Goal: Task Accomplishment & Management: Manage account settings

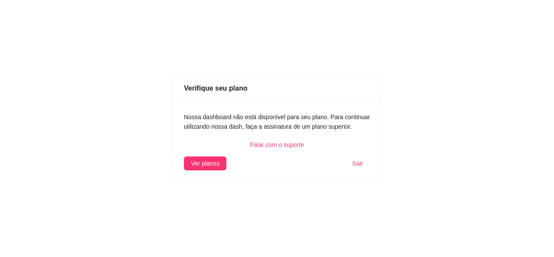
click at [361, 160] on span "Sair" at bounding box center [357, 163] width 11 height 10
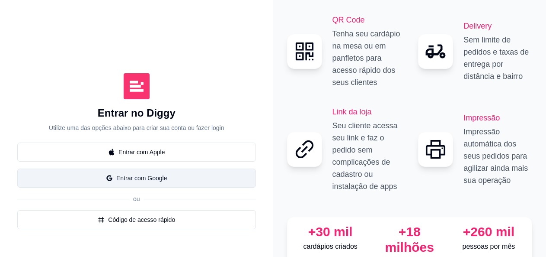
click at [116, 168] on button "Entrar com Google" at bounding box center [136, 177] width 239 height 19
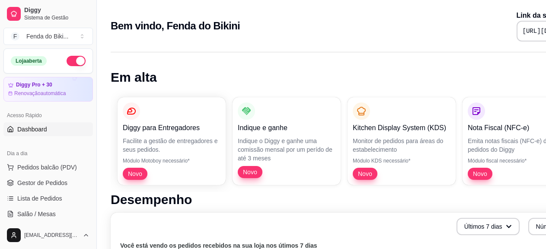
click at [67, 62] on button "button" at bounding box center [76, 61] width 19 height 10
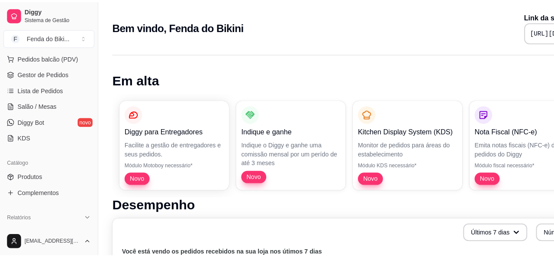
scroll to position [116, 0]
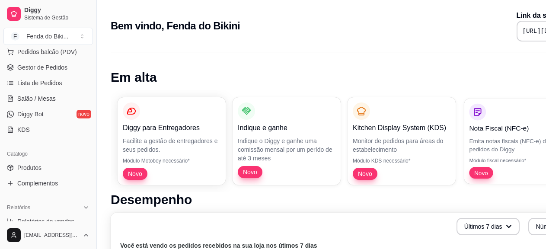
click at [475, 168] on div "Novo" at bounding box center [481, 173] width 24 height 12
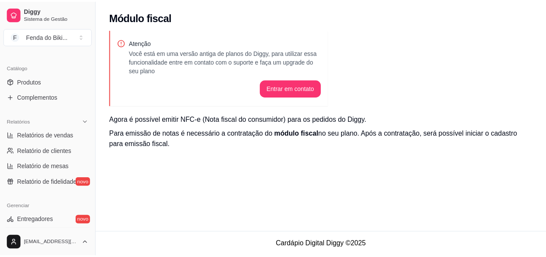
scroll to position [204, 0]
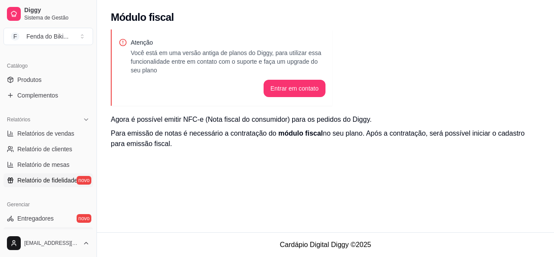
click at [55, 179] on span "Relatório de fidelidade" at bounding box center [47, 180] width 60 height 9
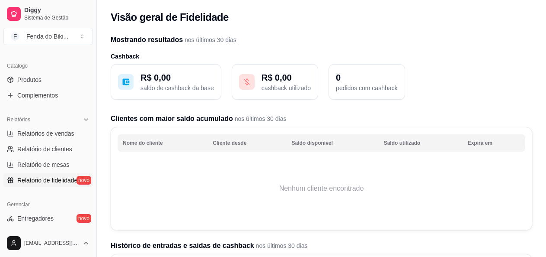
drag, startPoint x: 93, startPoint y: 132, endPoint x: 90, endPoint y: 165, distance: 33.0
click at [90, 165] on div "Diggy Sistema de Gestão F Fenda do Biki ... Loja fechada Diggy Pro + 30 Renovaç…" at bounding box center [48, 128] width 96 height 257
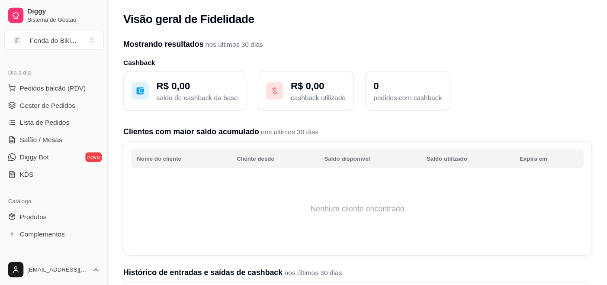
scroll to position [90, 0]
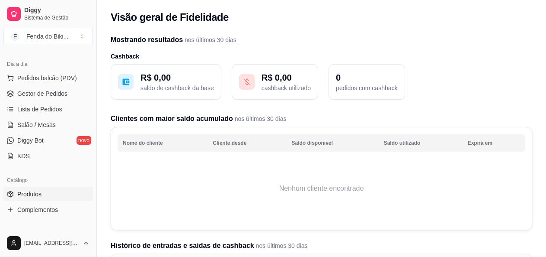
click at [41, 190] on span "Produtos" at bounding box center [29, 194] width 24 height 9
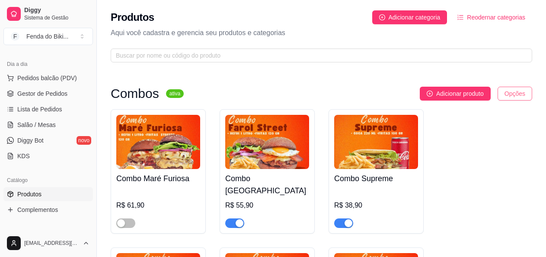
click at [515, 88] on html "Diggy Sistema de Gestão F Fenda do Biki ... Loja fechada Diggy Pro + 30 Renovaç…" at bounding box center [273, 128] width 546 height 257
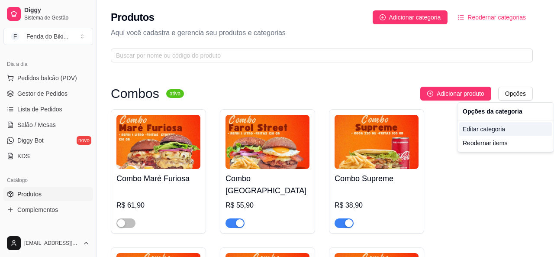
click at [488, 127] on div "Editar categoria" at bounding box center [505, 129] width 93 height 14
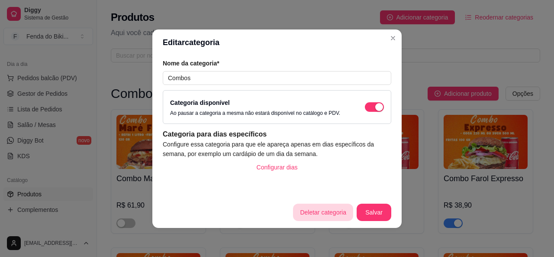
click at [332, 210] on button "Deletar categoria" at bounding box center [323, 211] width 60 height 17
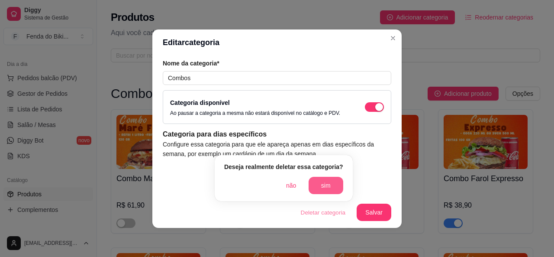
click at [316, 189] on button "sim" at bounding box center [326, 185] width 35 height 17
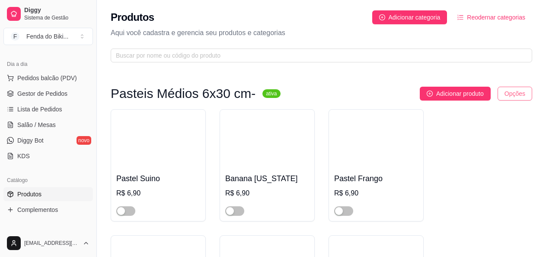
click at [518, 96] on html "Diggy Sistema de Gestão F Fenda do Biki ... Loja fechada Diggy Pro + 30 Renovaç…" at bounding box center [273, 128] width 546 height 257
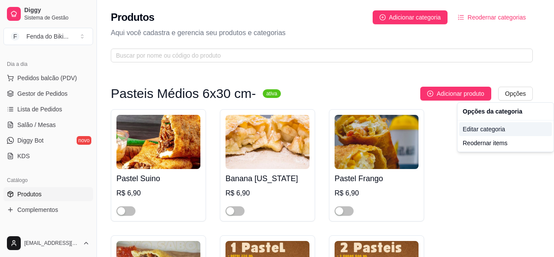
click at [493, 125] on div "Editar categoria" at bounding box center [505, 129] width 93 height 14
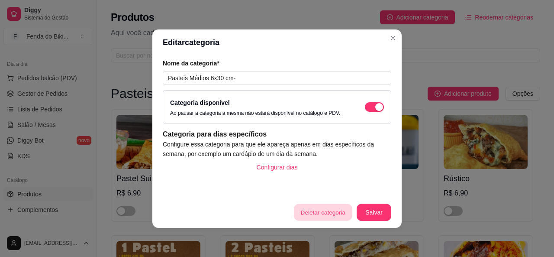
click at [322, 206] on button "Deletar categoria" at bounding box center [323, 211] width 58 height 17
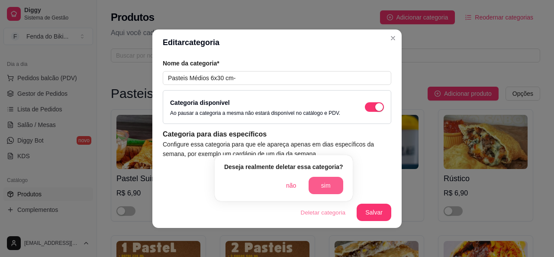
click at [323, 184] on button "sim" at bounding box center [326, 185] width 35 height 17
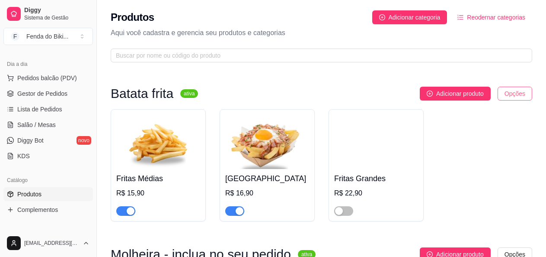
click at [521, 88] on html "Diggy Sistema de Gestão F Fenda do Biki ... Loja fechada Diggy Pro + 30 Renovaç…" at bounding box center [273, 128] width 546 height 257
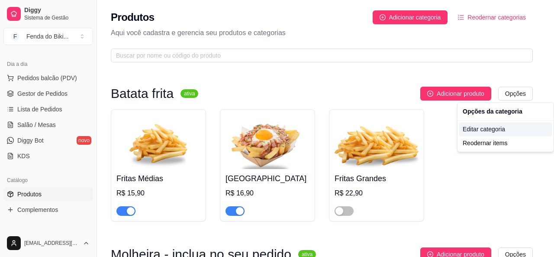
click at [472, 124] on div "Editar categoria" at bounding box center [505, 129] width 93 height 14
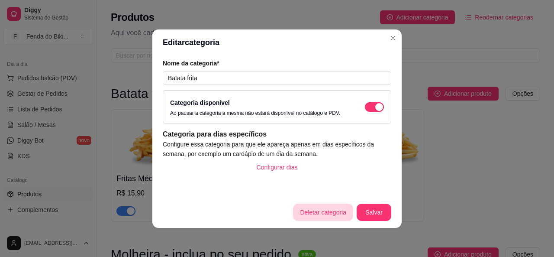
click at [328, 216] on button "Deletar categoria" at bounding box center [323, 211] width 60 height 17
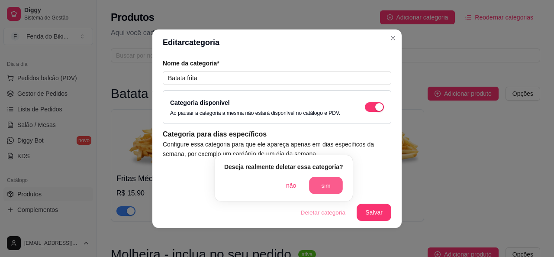
click at [324, 179] on button "sim" at bounding box center [326, 185] width 34 height 17
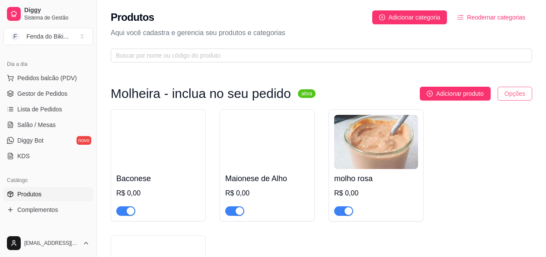
click at [515, 94] on html "Diggy Sistema de Gestão F Fenda do Biki ... Loja fechada Diggy Pro + 30 Renovaç…" at bounding box center [273, 128] width 546 height 257
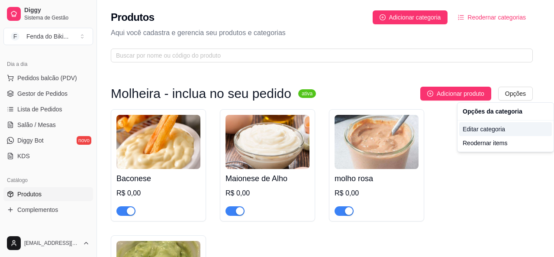
click at [489, 127] on div "Editar categoria" at bounding box center [505, 129] width 93 height 14
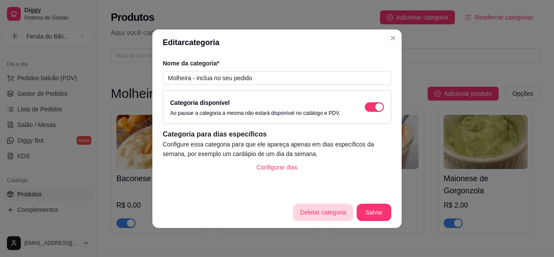
click at [326, 211] on button "Deletar categoria" at bounding box center [323, 211] width 60 height 17
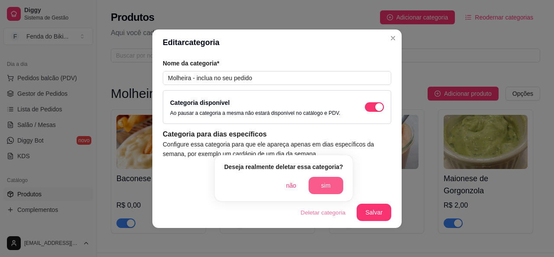
click at [320, 181] on button "sim" at bounding box center [326, 185] width 35 height 17
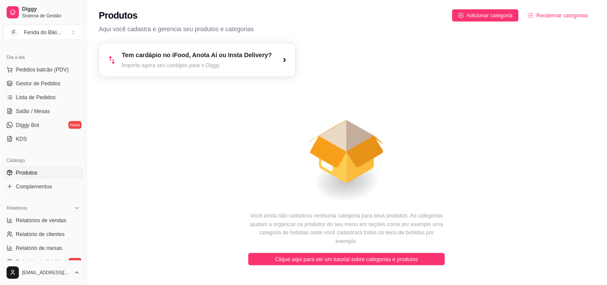
scroll to position [89, 0]
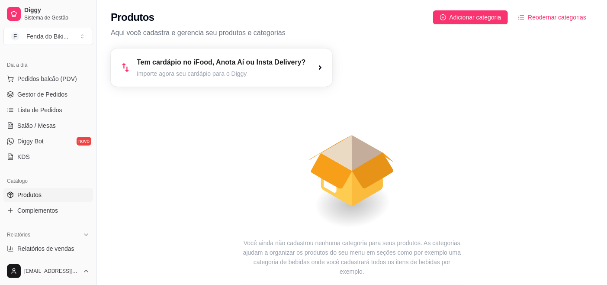
drag, startPoint x: 545, startPoint y: 0, endPoint x: 156, endPoint y: 156, distance: 419.4
click at [156, 156] on icon "animation" at bounding box center [352, 162] width 482 height 151
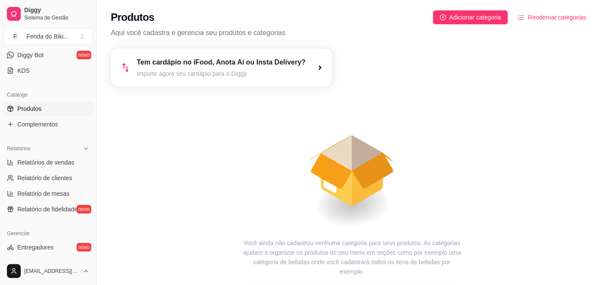
scroll to position [0, 0]
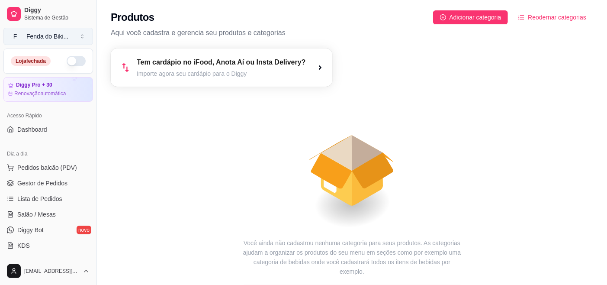
click at [26, 32] on div "Fenda do Biki ..." at bounding box center [47, 36] width 42 height 9
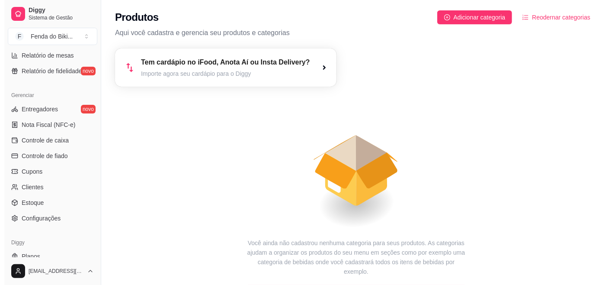
scroll to position [338, 0]
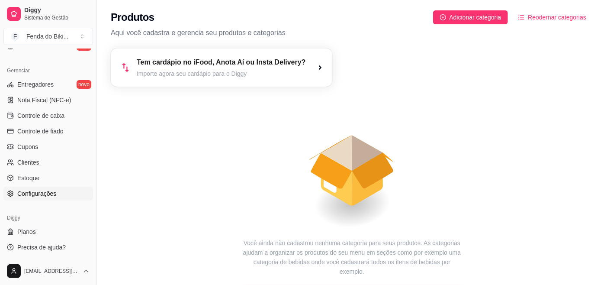
click at [60, 193] on link "Configurações" at bounding box center [48, 193] width 90 height 14
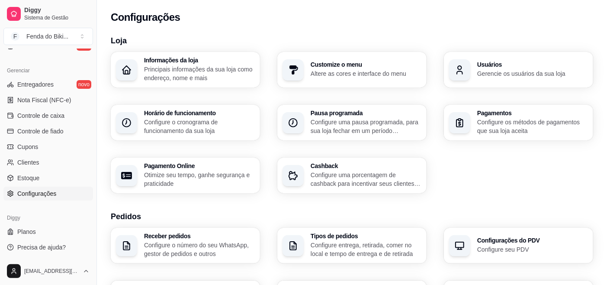
click at [156, 238] on h3 "Receber pedidos" at bounding box center [199, 236] width 111 height 6
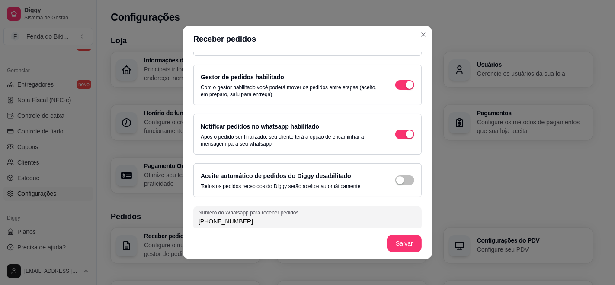
scroll to position [39, 0]
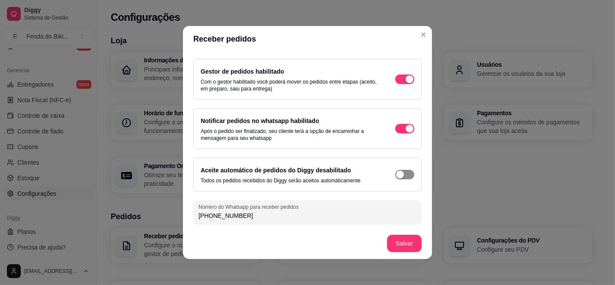
click at [406, 37] on div "button" at bounding box center [410, 33] width 8 height 8
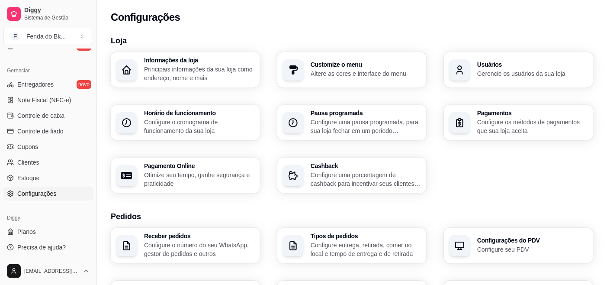
click at [386, 188] on div "Cashback Configure uma porcentagem de cashback para incentivar seus clientes a …" at bounding box center [351, 175] width 149 height 35
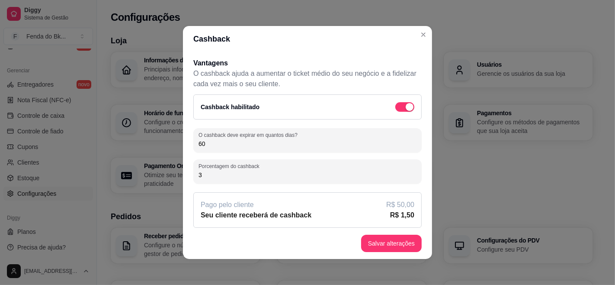
scroll to position [58, 0]
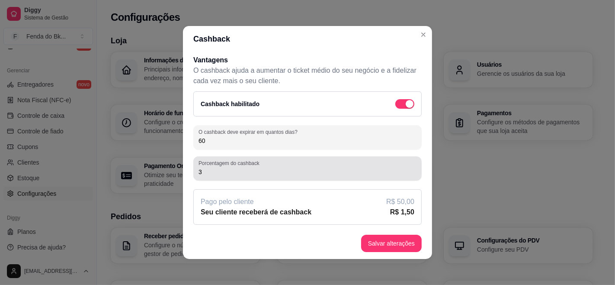
click at [204, 171] on input "3" at bounding box center [308, 171] width 218 height 9
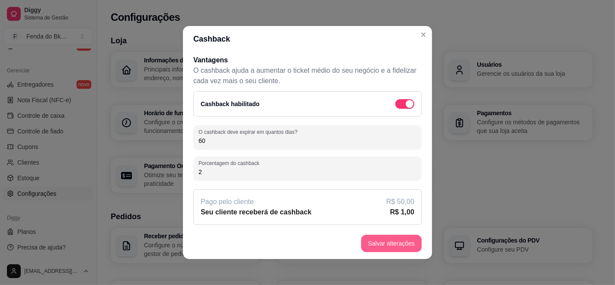
type input "2"
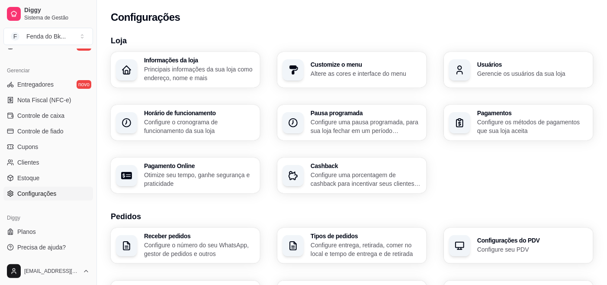
click at [158, 60] on h3 "Informações da loja" at bounding box center [199, 60] width 111 height 6
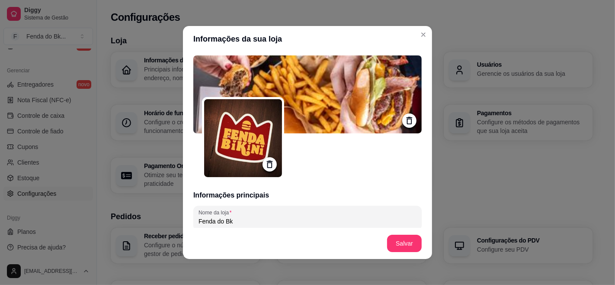
click at [241, 135] on img at bounding box center [243, 138] width 78 height 78
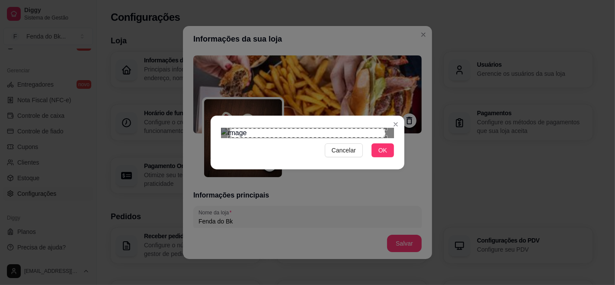
click at [388, 140] on div "Use the arrow keys to move the south east drag handle to change the crop select…" at bounding box center [388, 140] width 0 height 0
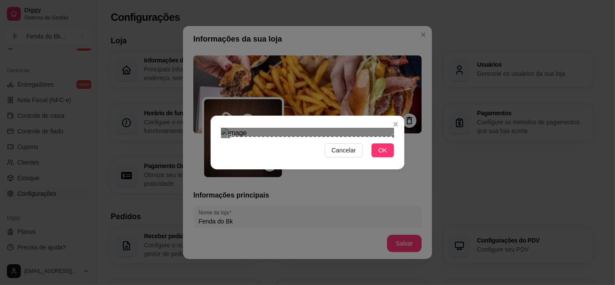
click at [396, 161] on div "Cancelar OK" at bounding box center [308, 142] width 194 height 36
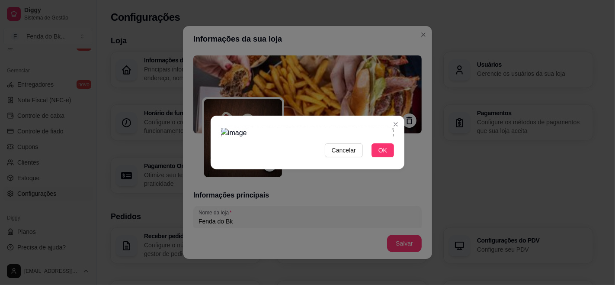
click at [215, 33] on div "Cancelar OK" at bounding box center [307, 142] width 615 height 285
click at [384, 155] on span "OK" at bounding box center [383, 150] width 9 height 10
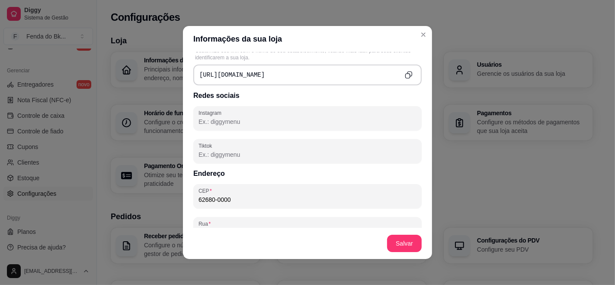
scroll to position [370, 0]
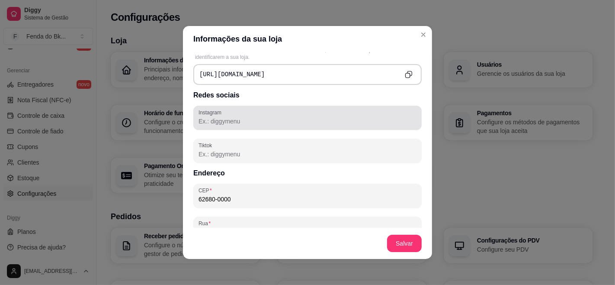
click at [286, 114] on div at bounding box center [308, 117] width 218 height 17
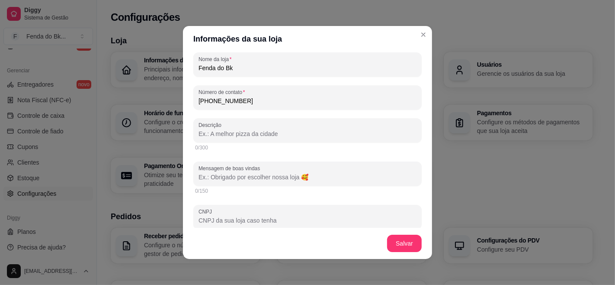
scroll to position [158, 0]
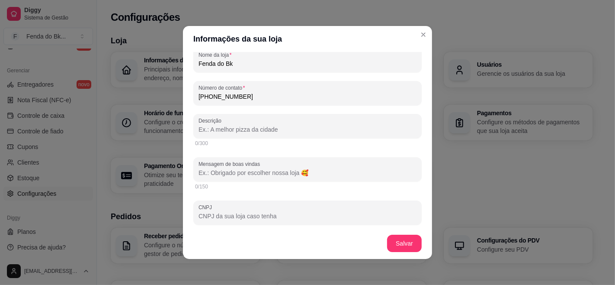
click at [244, 131] on input "Descrição" at bounding box center [308, 129] width 218 height 9
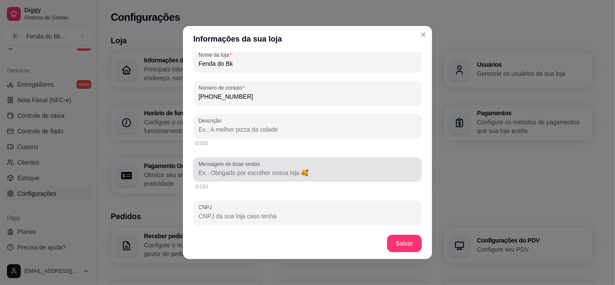
click at [252, 177] on div at bounding box center [308, 169] width 218 height 17
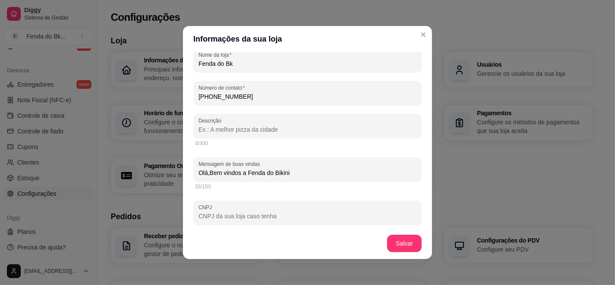
type input "Olá,Bem vindos a Fenda do Bikini"
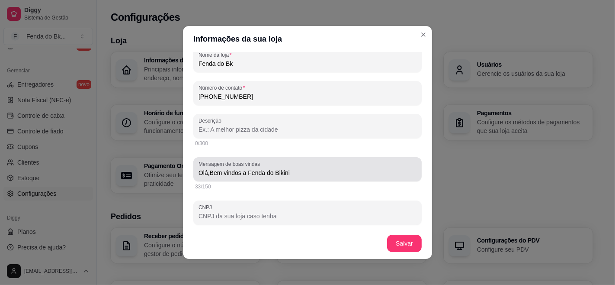
click at [252, 177] on div "Olá,Bem vindos a Fenda do Bikini" at bounding box center [308, 169] width 218 height 17
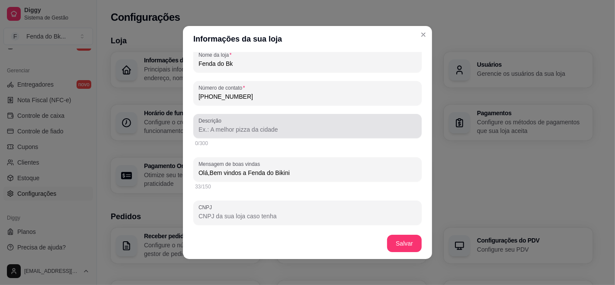
click at [205, 127] on input "Descrição" at bounding box center [308, 129] width 218 height 9
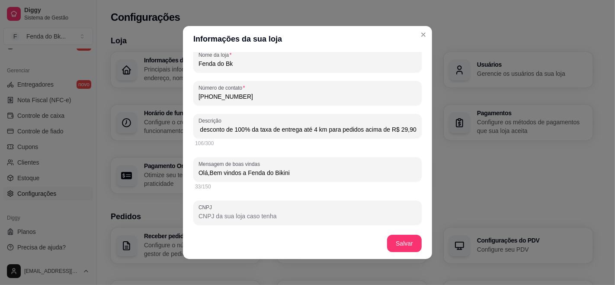
scroll to position [0, 122]
type input "Use o Cupom ENTREGA4KM e tenha desconto de 100% da taxa de entrega até 4 km par…"
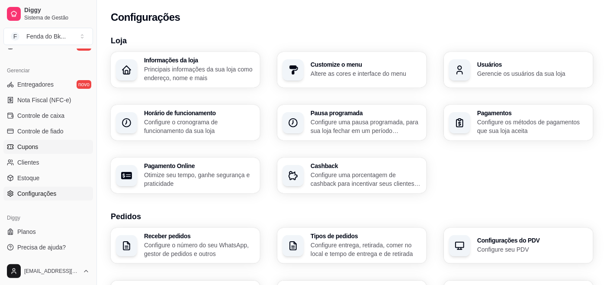
click at [32, 152] on link "Cupons" at bounding box center [48, 147] width 90 height 14
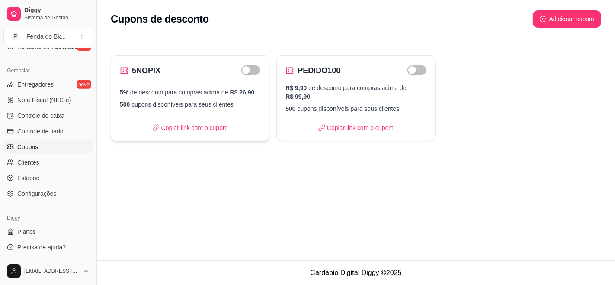
click at [208, 106] on p "500 cupons disponíveis para seus clientes" at bounding box center [190, 104] width 141 height 9
select select "PERCENTAGE"
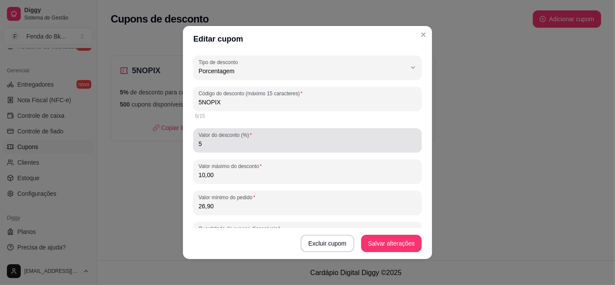
click at [241, 140] on input "5" at bounding box center [308, 143] width 218 height 9
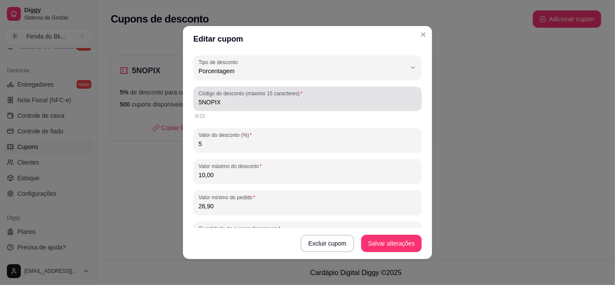
click at [232, 102] on input "5NOPIX" at bounding box center [308, 102] width 218 height 9
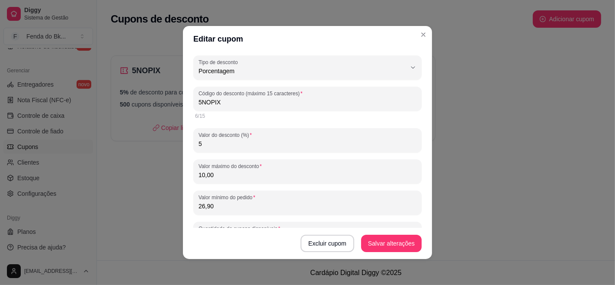
drag, startPoint x: 232, startPoint y: 102, endPoint x: 193, endPoint y: 101, distance: 38.9
click at [193, 101] on div "Código do desconto (máximo 15 caracteres) 5NOPIX" at bounding box center [307, 99] width 228 height 24
click at [199, 101] on input "LENTREGA" at bounding box center [308, 102] width 218 height 9
click at [235, 100] on input "ENTREGA" at bounding box center [308, 102] width 218 height 9
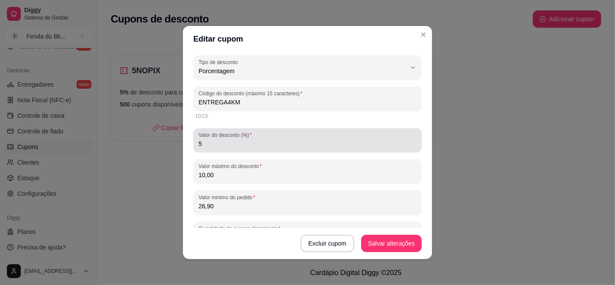
type input "ENTREGA4KM"
click at [213, 143] on input "5" at bounding box center [308, 143] width 218 height 9
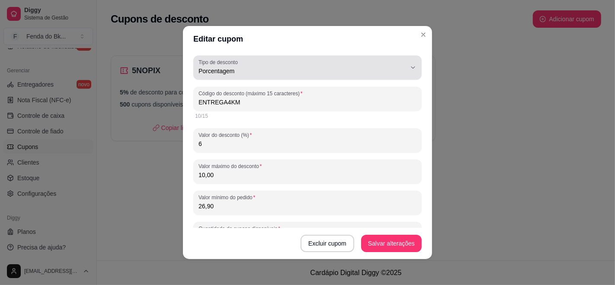
type input "6"
click at [329, 71] on span "Porcentagem" at bounding box center [303, 71] width 208 height 9
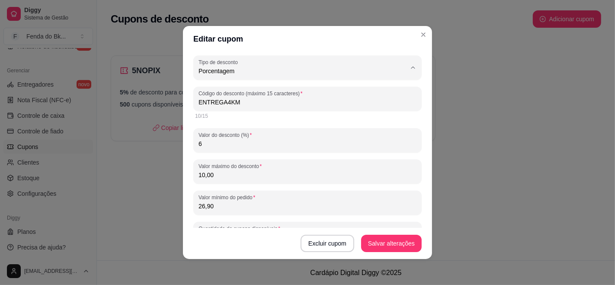
click at [239, 92] on span "Valor fixo" at bounding box center [295, 91] width 190 height 8
type input "FIXED_VALUE"
select select "FIXED_VALUE"
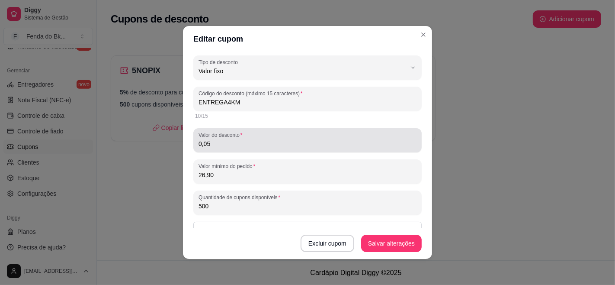
click at [212, 149] on div "Valor do desconto 0,05" at bounding box center [307, 140] width 228 height 24
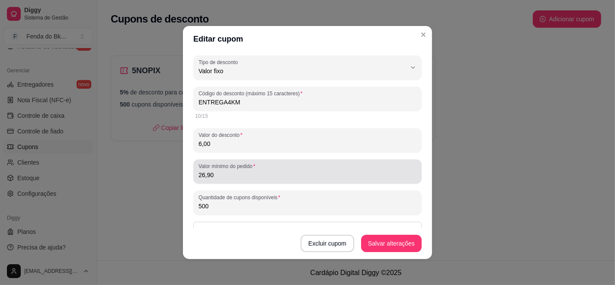
type input "6,00"
click at [212, 178] on input "26,90" at bounding box center [308, 174] width 218 height 9
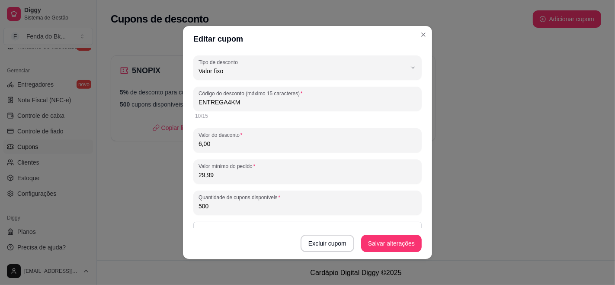
type input "29,99"
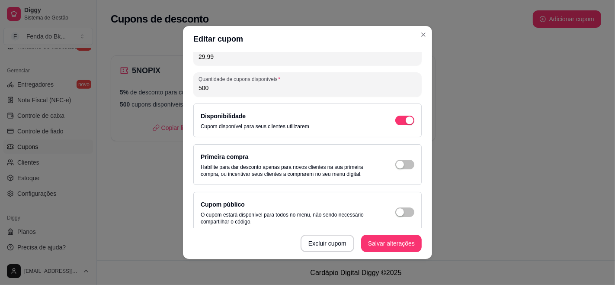
scroll to position [119, 0]
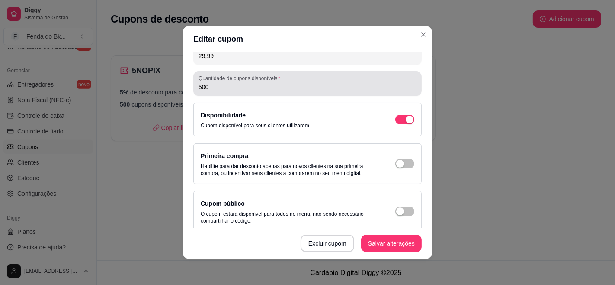
click at [243, 86] on input "500" at bounding box center [308, 87] width 218 height 9
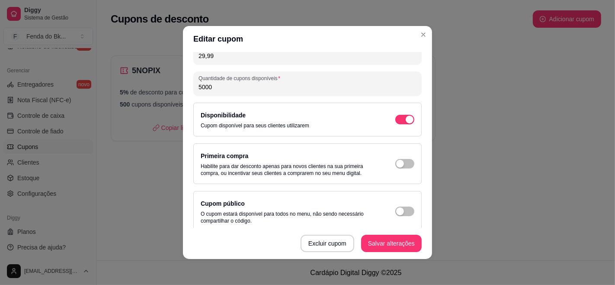
type input "5000"
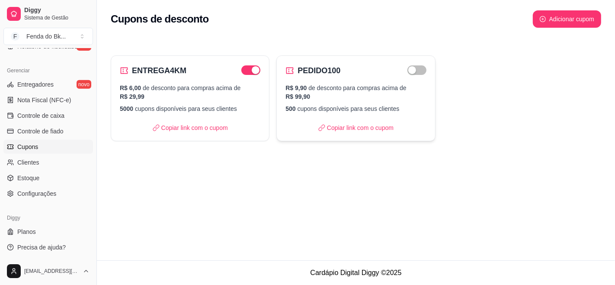
click at [352, 104] on p "500 cupons disponíveis para seus clientes" at bounding box center [356, 108] width 141 height 9
select select "FIXED_VALUE"
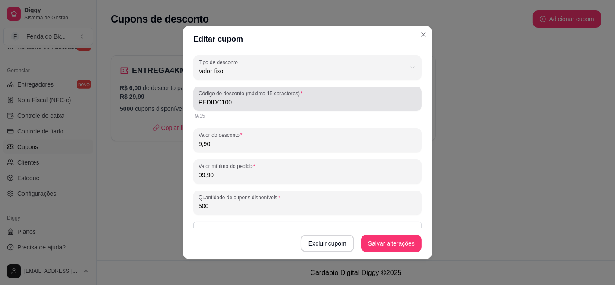
click at [264, 104] on input "PEDIDO100" at bounding box center [308, 102] width 218 height 9
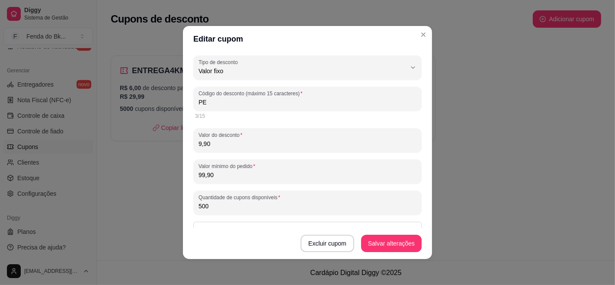
type input "P"
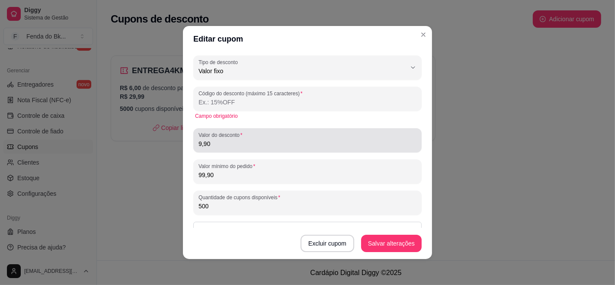
click at [230, 138] on label "Valor do desconto" at bounding box center [222, 134] width 47 height 7
click at [230, 139] on input "9,90" at bounding box center [308, 143] width 218 height 9
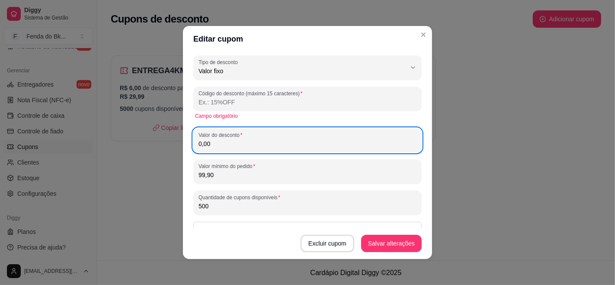
type input "0,00"
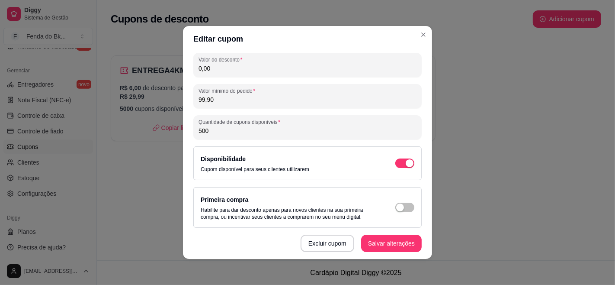
scroll to position [80, 0]
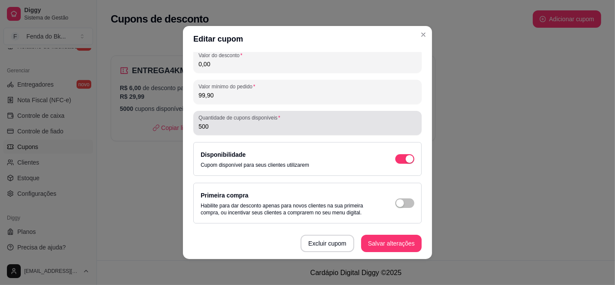
click at [251, 121] on div "500" at bounding box center [308, 122] width 218 height 17
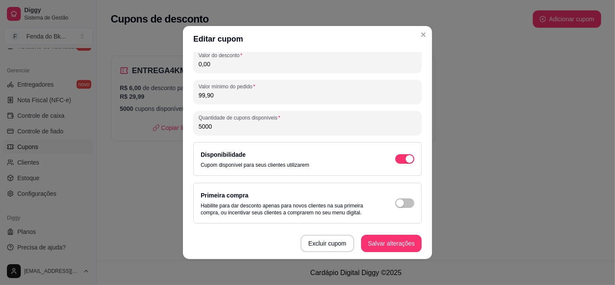
type input "5000"
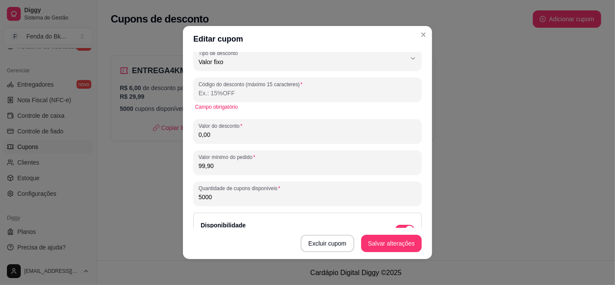
scroll to position [0, 0]
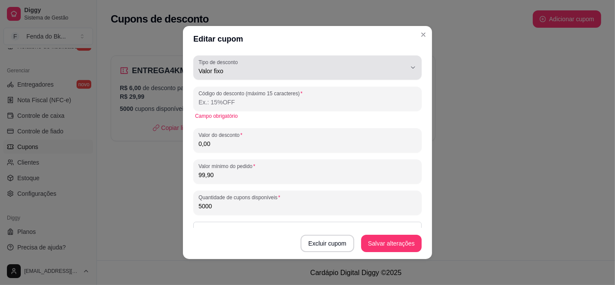
click at [382, 61] on div "Valor fixo" at bounding box center [303, 67] width 208 height 17
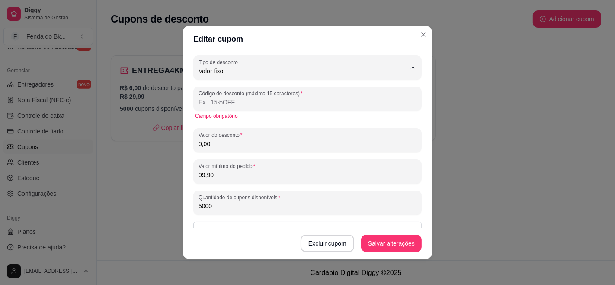
click at [234, 112] on li "Porcentagem" at bounding box center [299, 105] width 205 height 13
type input "PERCENTAGE"
select select "PERCENTAGE"
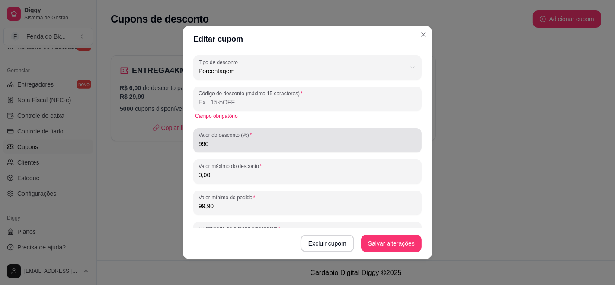
click at [228, 146] on input "990" at bounding box center [308, 143] width 218 height 9
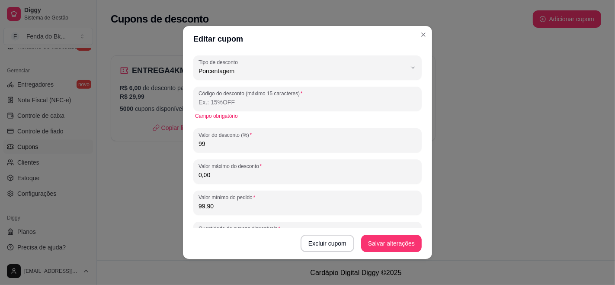
type input "9"
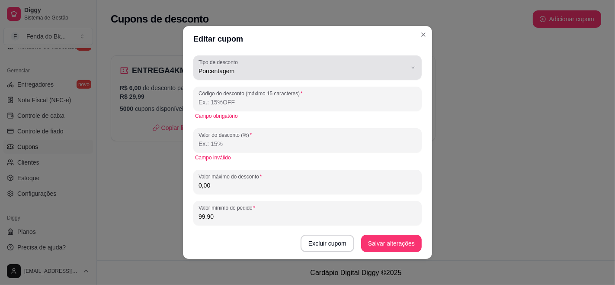
click at [235, 79] on button "Tipo de desconto Porcentagem" at bounding box center [307, 67] width 228 height 24
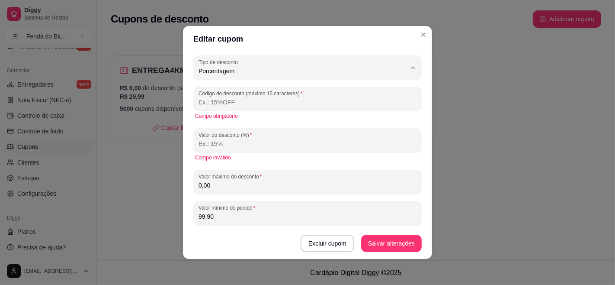
click at [211, 87] on span "Valor fixo" at bounding box center [295, 91] width 190 height 8
type input "FIXED_VALUE"
select select "FIXED_VALUE"
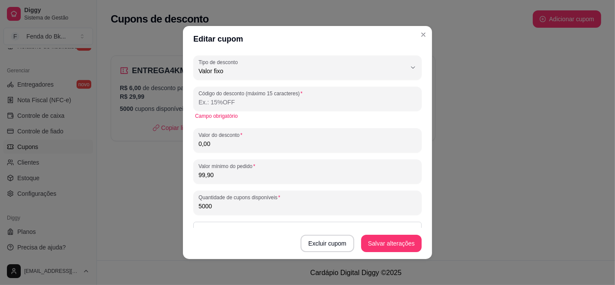
click at [225, 98] on input "Código do desconto (máximo 15 caracteres)" at bounding box center [308, 102] width 218 height 9
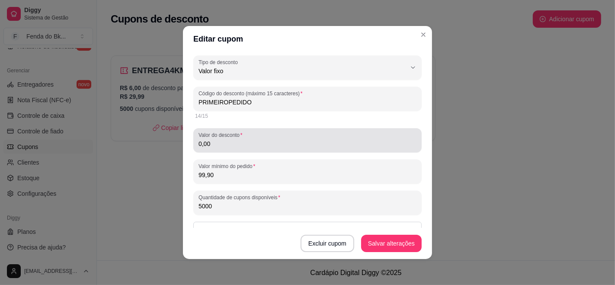
type input "PRIMEIROPEDIDO"
click at [222, 149] on div "Valor do desconto 0,00" at bounding box center [307, 140] width 228 height 24
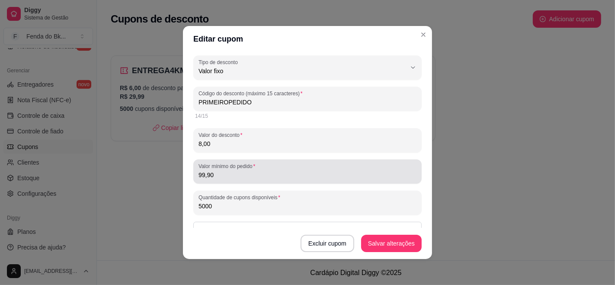
type input "8,00"
click at [214, 176] on input "99,90" at bounding box center [308, 174] width 218 height 9
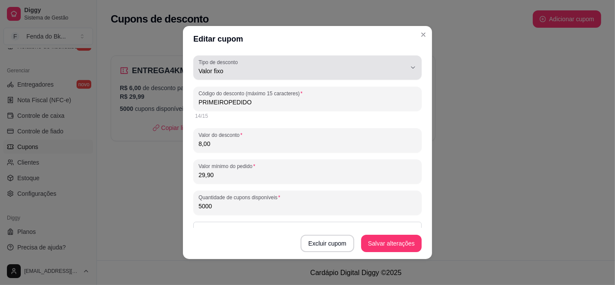
type input "29,90"
click at [333, 74] on span "Valor fixo" at bounding box center [303, 71] width 208 height 9
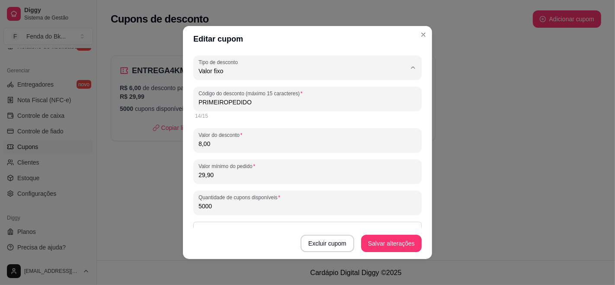
click at [280, 100] on li "Porcentagem" at bounding box center [299, 105] width 205 height 13
type input "PERCENTAGE"
select select "PERCENTAGE"
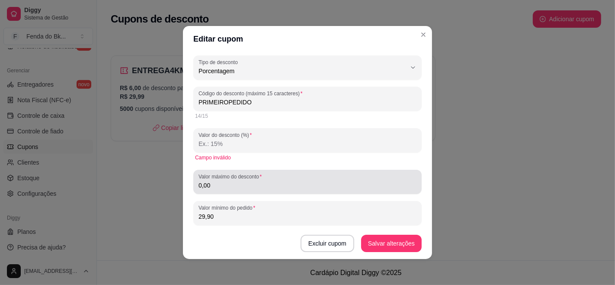
click at [245, 179] on label "Valor máximo do desconto" at bounding box center [232, 176] width 66 height 7
click at [245, 181] on input "0,00" at bounding box center [308, 185] width 218 height 9
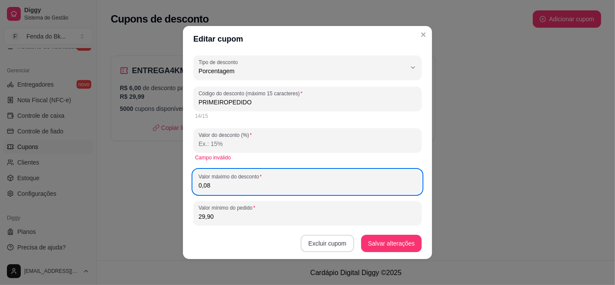
type input "0,08"
click at [338, 241] on button "Excluir cupom" at bounding box center [328, 243] width 54 height 17
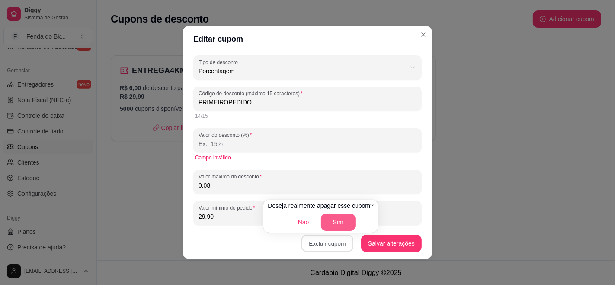
click at [343, 219] on button "Sim" at bounding box center [338, 221] width 35 height 17
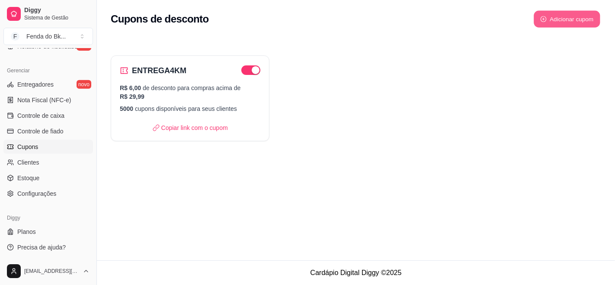
click at [553, 23] on button "Adicionar cupom" at bounding box center [567, 19] width 67 height 17
select select "FIXED_VALUE"
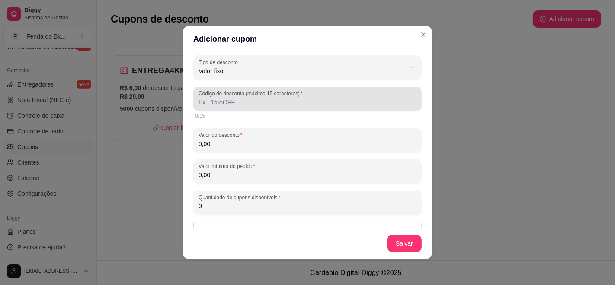
click at [270, 91] on label "Código do desconto (máximo 15 caracteres)" at bounding box center [252, 93] width 107 height 7
click at [270, 98] on input "Código do desconto (máximo 15 caracteres)" at bounding box center [308, 102] width 218 height 9
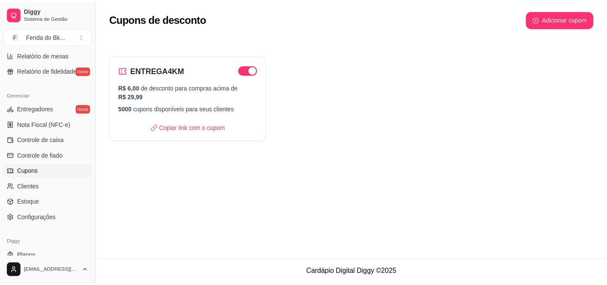
scroll to position [338, 0]
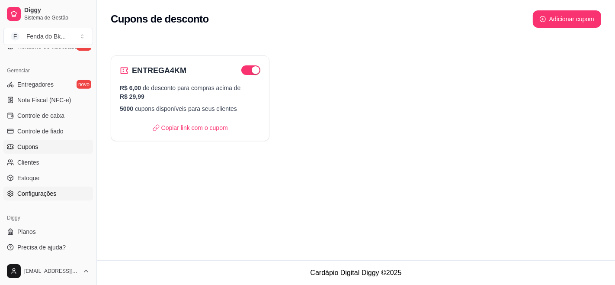
click at [49, 190] on span "Configurações" at bounding box center [36, 193] width 39 height 9
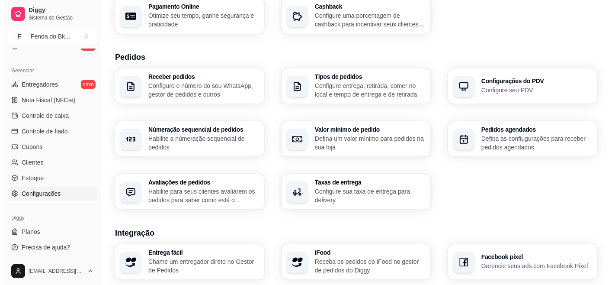
scroll to position [161, 0]
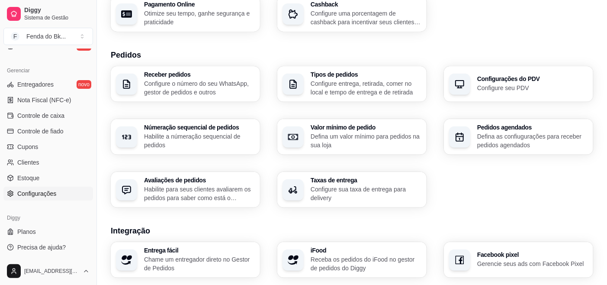
click at [348, 125] on h3 "Valor mínimo de pedido" at bounding box center [366, 127] width 111 height 6
click at [355, 184] on div "Taxas de entrega Configure sua taxa de entrega para delivery" at bounding box center [366, 189] width 111 height 25
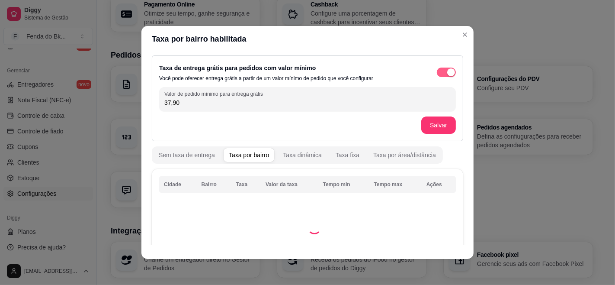
click at [437, 68] on span "button" at bounding box center [446, 73] width 19 height 10
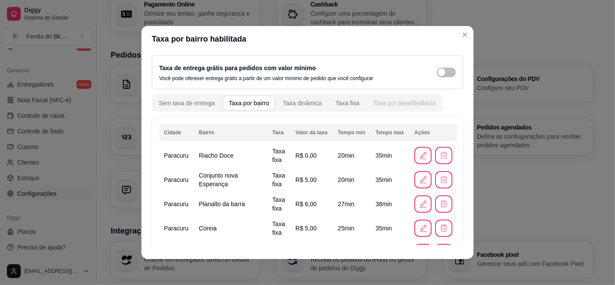
click at [392, 101] on div "Taxa por área/distância" at bounding box center [404, 103] width 63 height 9
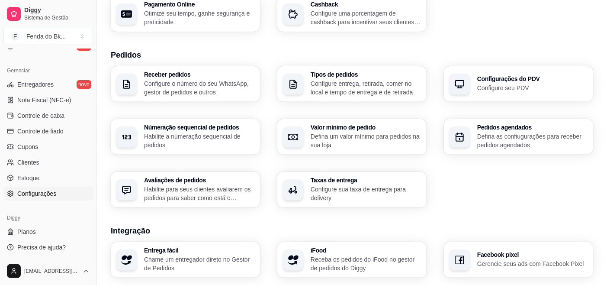
click at [217, 132] on p "Habilite a númeração sequencial de pedidos" at bounding box center [199, 140] width 111 height 17
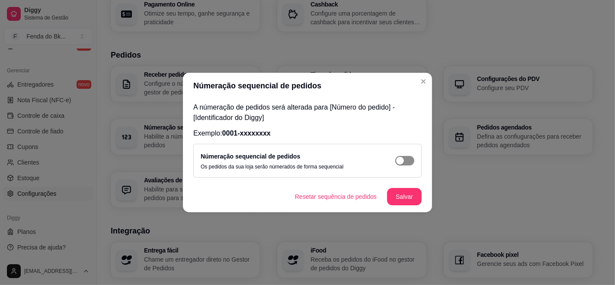
click at [406, 163] on span "button" at bounding box center [404, 161] width 19 height 10
click at [406, 201] on button "Salvar" at bounding box center [405, 196] width 34 height 17
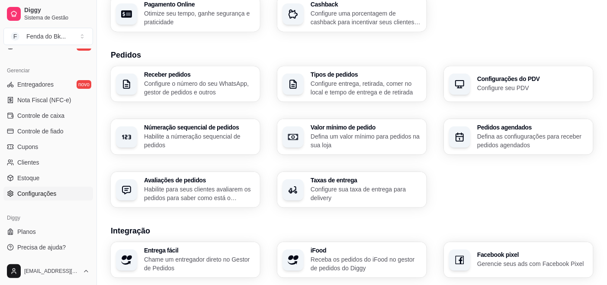
click at [514, 135] on p "Defina as confiugurações para receber pedidos agendados" at bounding box center [532, 140] width 111 height 17
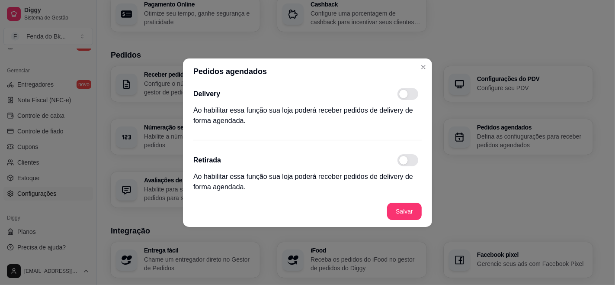
click at [410, 89] on span at bounding box center [408, 94] width 21 height 12
click at [403, 95] on input "checkbox" at bounding box center [400, 98] width 6 height 6
checkbox input "true"
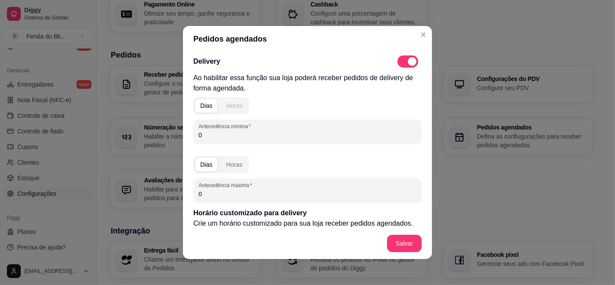
click at [226, 106] on div "Horas" at bounding box center [234, 105] width 16 height 9
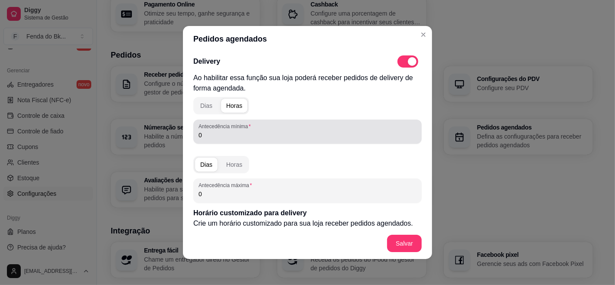
click at [200, 132] on input "0" at bounding box center [308, 135] width 218 height 9
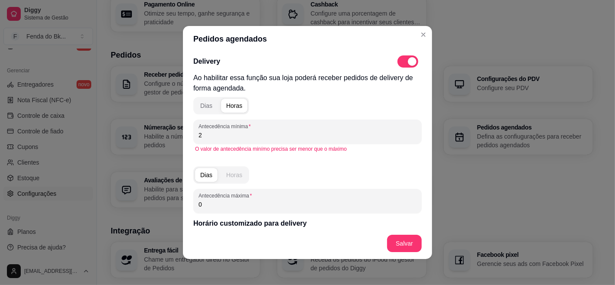
type input "2"
click at [221, 172] on button "Horas" at bounding box center [234, 175] width 26 height 14
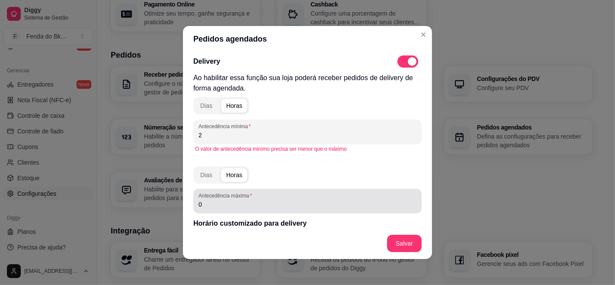
click at [208, 210] on div "Antecedência máxima 0" at bounding box center [307, 201] width 228 height 24
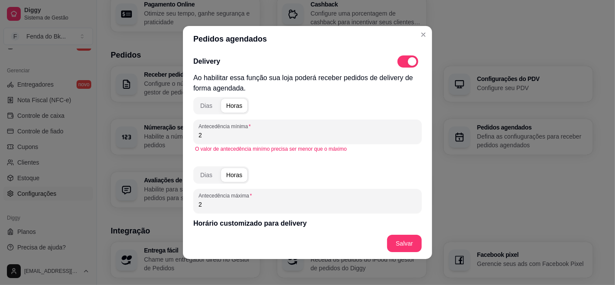
type input "2"
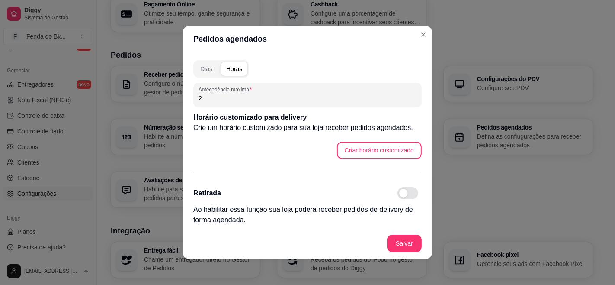
scroll to position [106, 0]
click at [352, 153] on button "Criar horário customizado" at bounding box center [379, 149] width 82 height 17
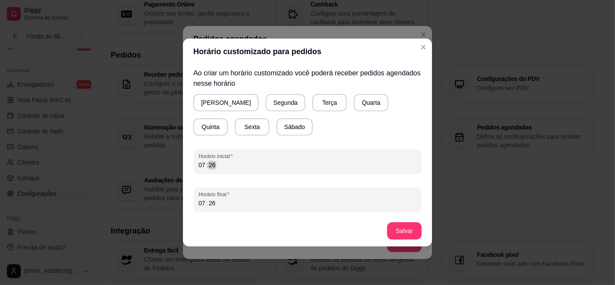
click at [219, 168] on div "07 : 26" at bounding box center [308, 165] width 218 height 10
click at [217, 206] on div "07 : 26" at bounding box center [308, 203] width 218 height 10
click at [215, 108] on button "[PERSON_NAME]" at bounding box center [226, 102] width 64 height 17
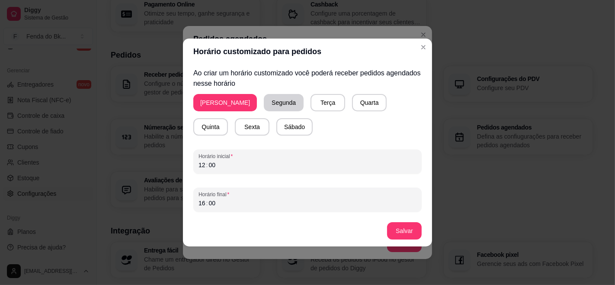
click at [264, 102] on button "Segunda" at bounding box center [284, 102] width 40 height 17
click at [235, 122] on button "Sexta" at bounding box center [252, 126] width 35 height 17
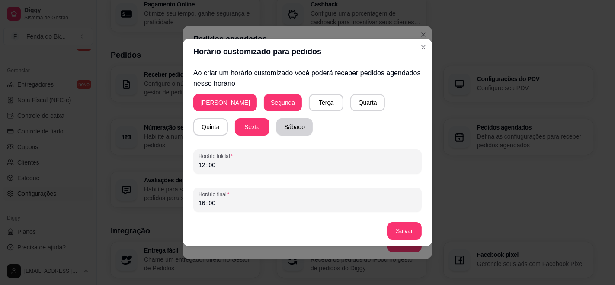
click at [276, 129] on button "Sábado" at bounding box center [294, 126] width 36 height 17
click at [309, 104] on button "Terça" at bounding box center [326, 102] width 35 height 17
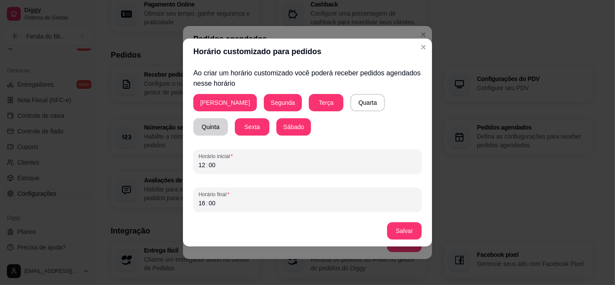
click at [228, 118] on button "Quinta" at bounding box center [210, 126] width 35 height 17
click at [403, 235] on button "Salvar" at bounding box center [404, 230] width 35 height 17
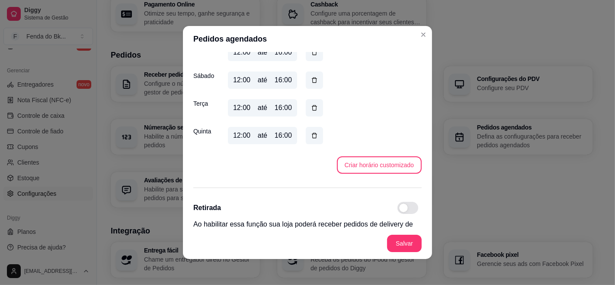
scroll to position [273, 0]
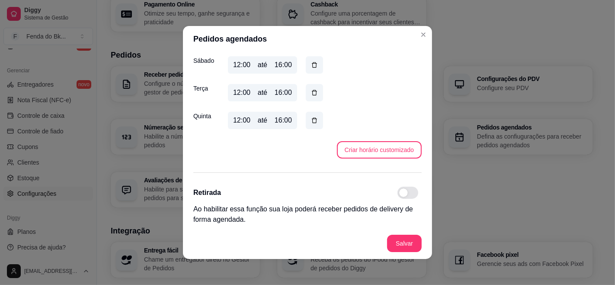
click at [398, 196] on span at bounding box center [408, 192] width 21 height 12
click at [398, 196] on input "checkbox" at bounding box center [400, 197] width 6 height 6
checkbox input "true"
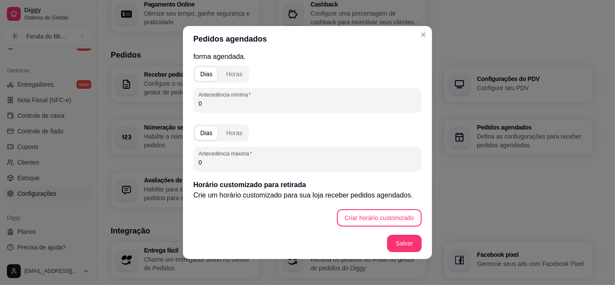
scroll to position [437, 0]
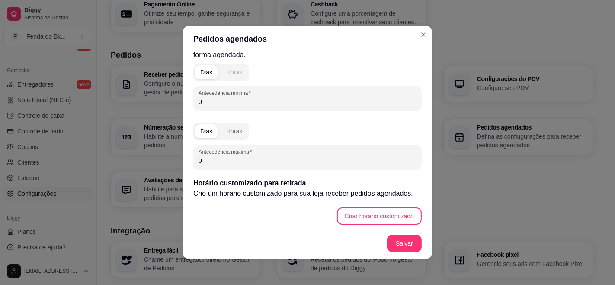
click at [230, 68] on div "Horas" at bounding box center [234, 72] width 16 height 9
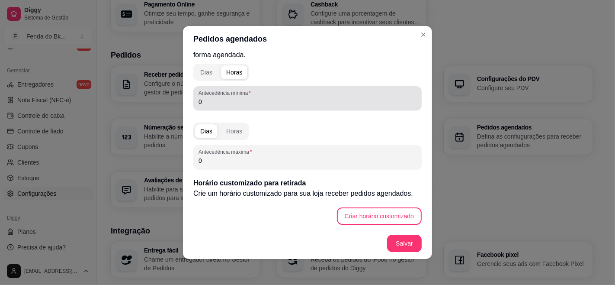
click at [222, 108] on div "Antecedência mínima 0" at bounding box center [307, 98] width 228 height 24
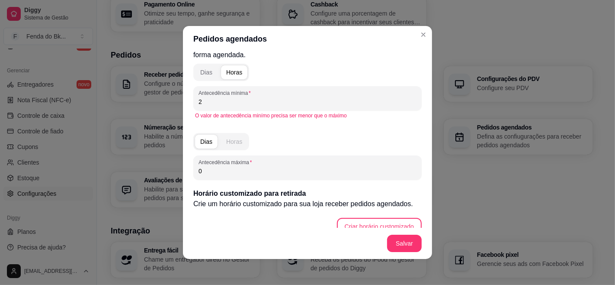
type input "2"
click at [226, 141] on div "Horas" at bounding box center [234, 141] width 16 height 9
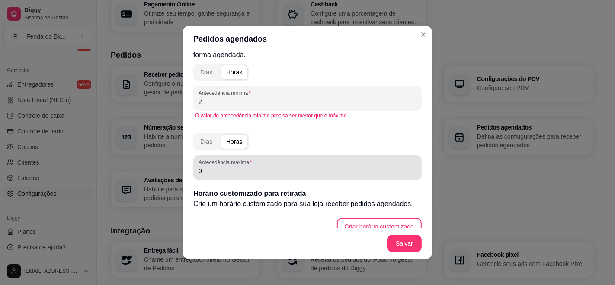
click at [207, 163] on label "Antecedência máxima" at bounding box center [227, 161] width 56 height 7
click at [207, 167] on input "0" at bounding box center [308, 171] width 218 height 9
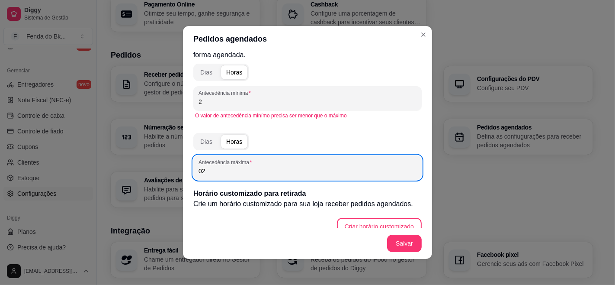
type input "0"
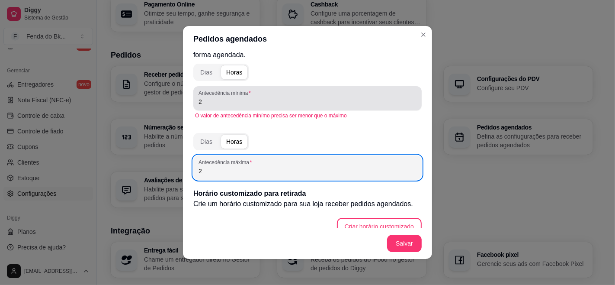
type input "2"
click at [206, 108] on div "Antecedência mínima 2" at bounding box center [307, 98] width 228 height 24
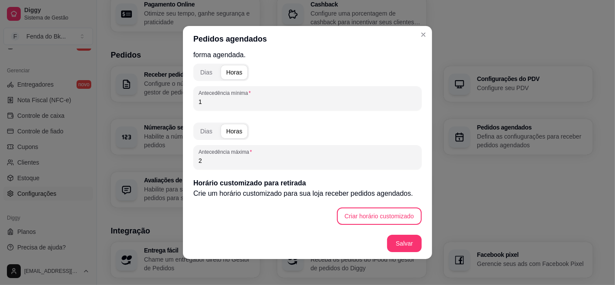
type input "1"
click at [389, 215] on button "Criar horário customizado" at bounding box center [379, 215] width 85 height 17
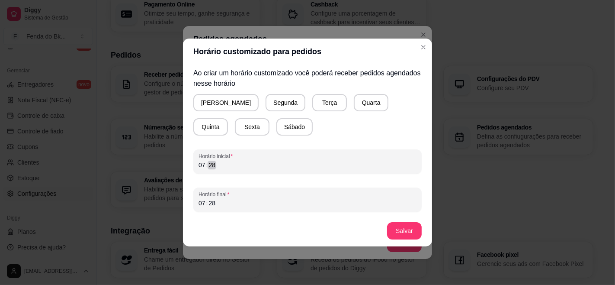
click at [248, 168] on div "07 : 28" at bounding box center [308, 165] width 218 height 10
click at [217, 200] on div "07 : 28" at bounding box center [308, 203] width 218 height 10
click at [219, 108] on button "[PERSON_NAME]" at bounding box center [225, 102] width 65 height 17
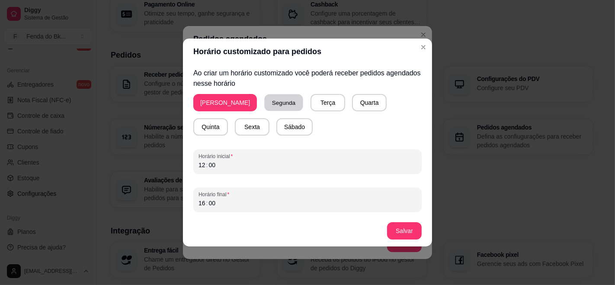
click at [265, 106] on button "Segunda" at bounding box center [284, 102] width 39 height 17
click at [400, 100] on div "Domingo Segunda Terça Quarta Quinta Sexta Sábado" at bounding box center [307, 115] width 228 height 42
click at [228, 118] on button "Quinta" at bounding box center [210, 126] width 35 height 17
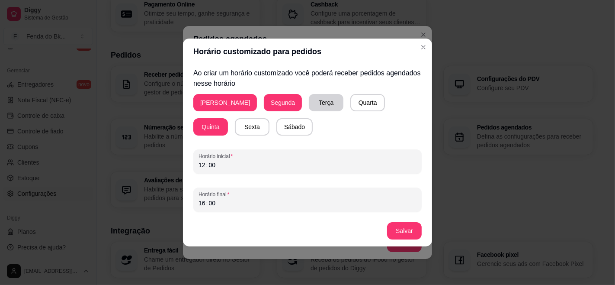
click at [309, 97] on button "Terça" at bounding box center [326, 102] width 35 height 17
click at [276, 122] on button "Sábado" at bounding box center [294, 126] width 36 height 17
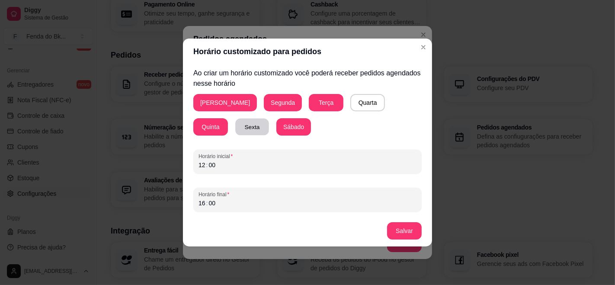
click at [235, 122] on button "Sexta" at bounding box center [252, 127] width 34 height 17
click at [401, 231] on button "Salvar" at bounding box center [405, 230] width 34 height 17
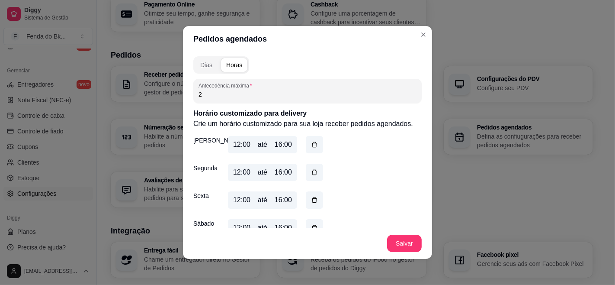
scroll to position [0, 0]
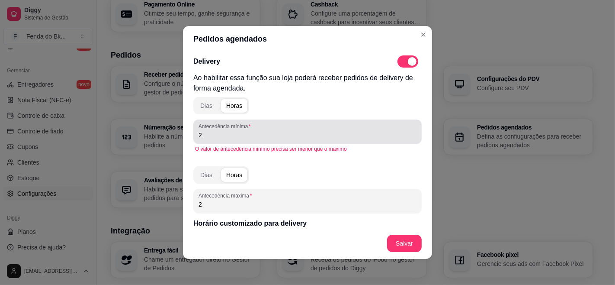
click at [228, 137] on input "2" at bounding box center [308, 135] width 218 height 9
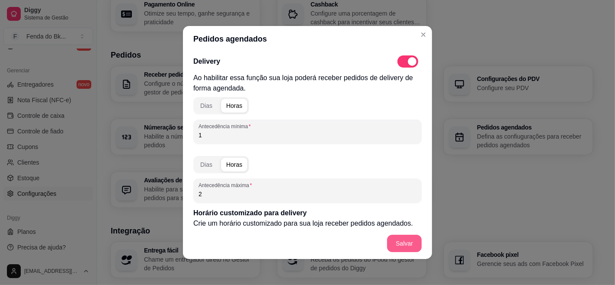
type input "1"
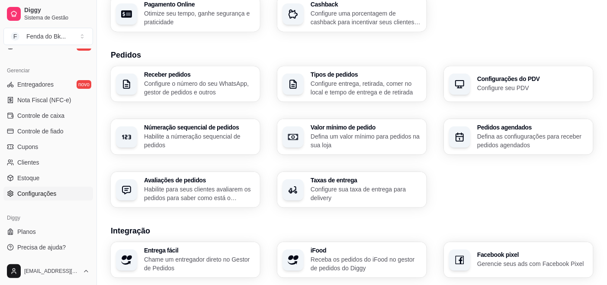
click at [471, 87] on div "Configurações do PDV Configure seu PDV" at bounding box center [518, 83] width 149 height 35
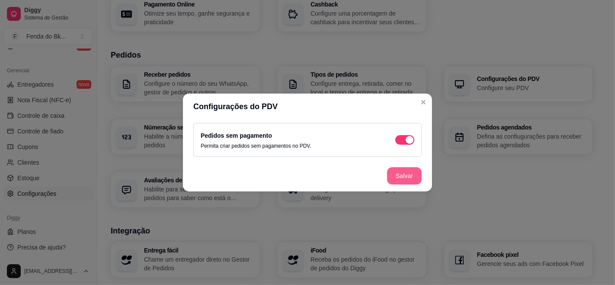
click at [406, 172] on button "Salvar" at bounding box center [404, 175] width 35 height 17
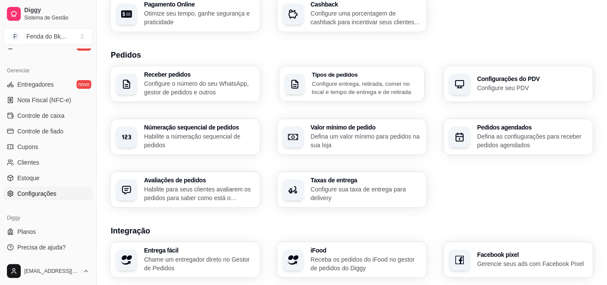
click at [372, 72] on h3 "Tipos de pedidos" at bounding box center [365, 75] width 107 height 6
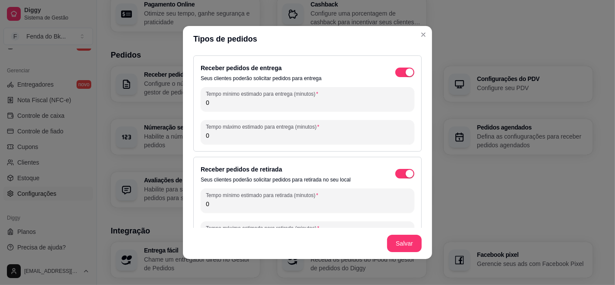
click at [343, 106] on input "0" at bounding box center [307, 102] width 203 height 9
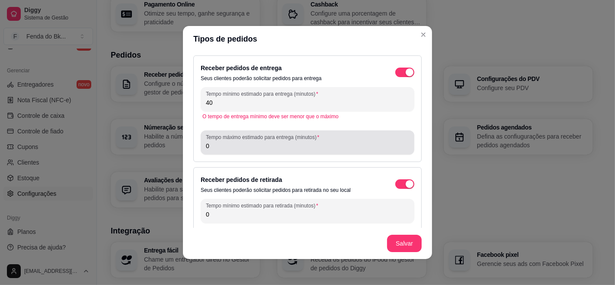
type input "40"
click at [280, 144] on input "0" at bounding box center [307, 145] width 203 height 9
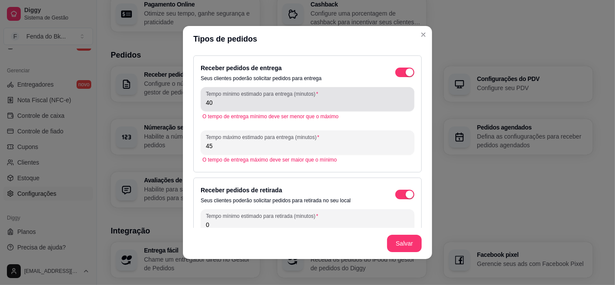
type input "45"
click at [251, 107] on div "40" at bounding box center [307, 98] width 203 height 17
type input "4"
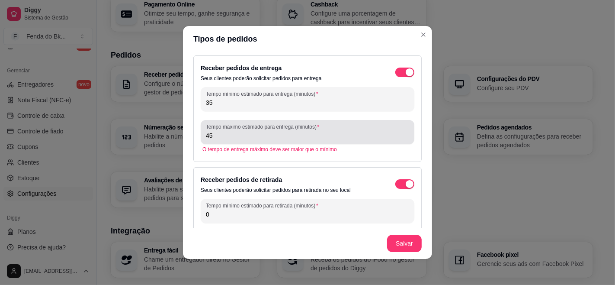
click at [294, 135] on input "45" at bounding box center [307, 135] width 203 height 9
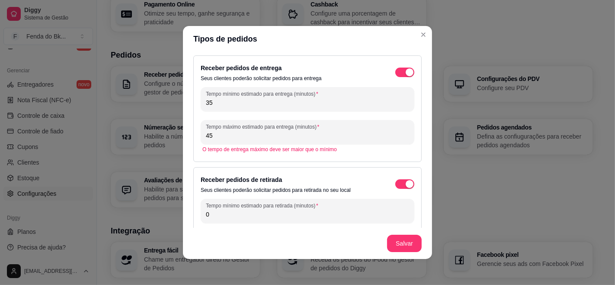
click at [361, 152] on div "O tempo de entrega máximo deve ser maior que o mínimo" at bounding box center [308, 149] width 210 height 7
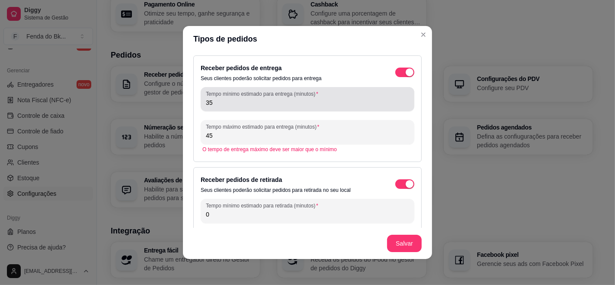
click at [271, 107] on div "35" at bounding box center [307, 98] width 203 height 17
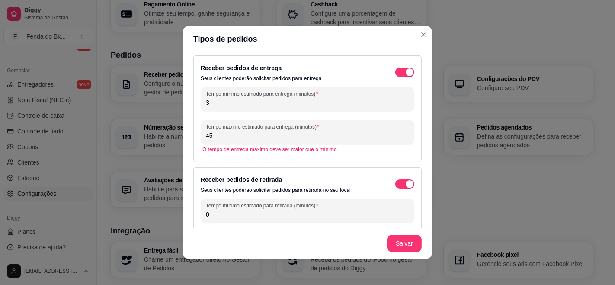
type input "35"
click at [260, 118] on div "Tempo mínimo estimado para entrega (minutos) 35 Tempo máximo estimado para entr…" at bounding box center [308, 121] width 214 height 68
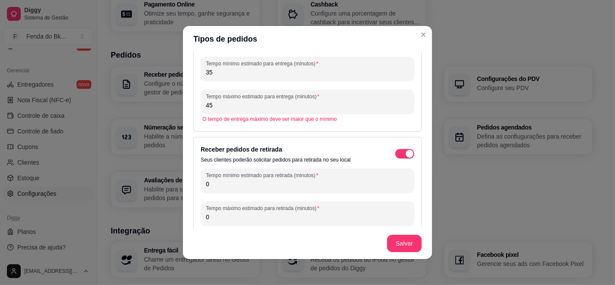
scroll to position [32, 0]
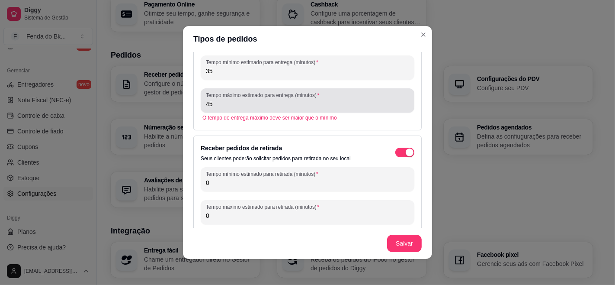
click at [207, 106] on input "45" at bounding box center [307, 104] width 203 height 9
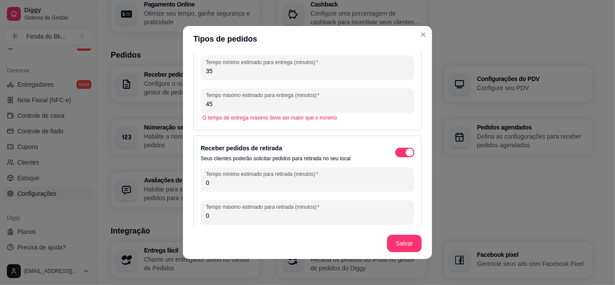
type input "4"
type input "1"
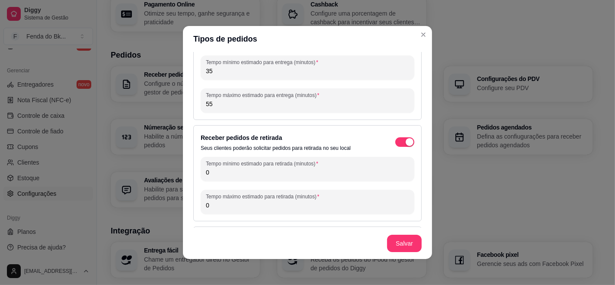
type input "5"
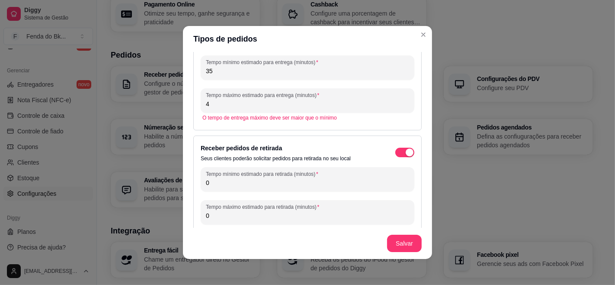
type input "45"
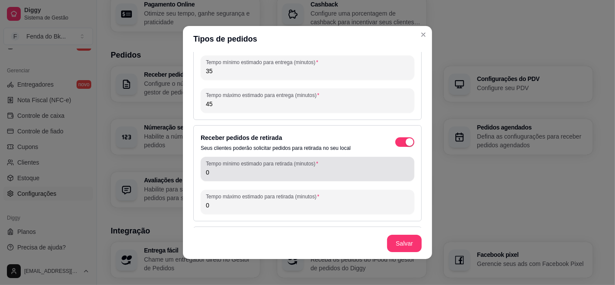
click at [220, 170] on input "0" at bounding box center [307, 172] width 203 height 9
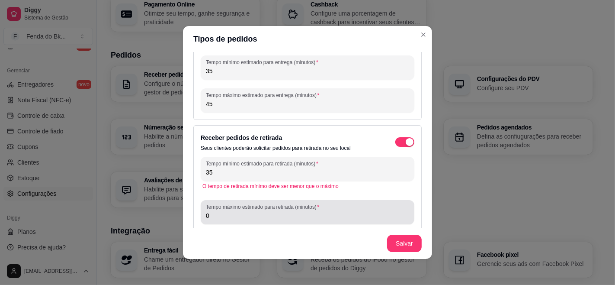
type input "35"
click at [218, 224] on div "Tempo máximo estimado para retirada (minutos) 0" at bounding box center [308, 212] width 214 height 24
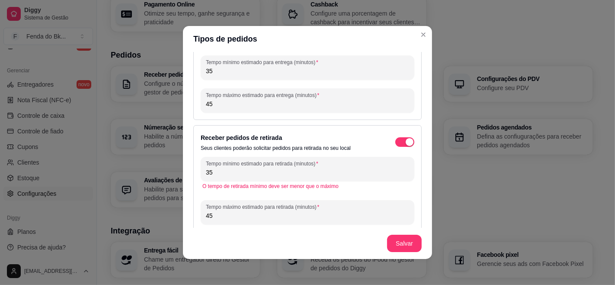
type input "45"
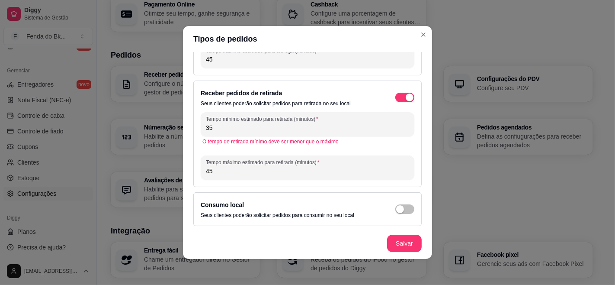
scroll to position [78, 0]
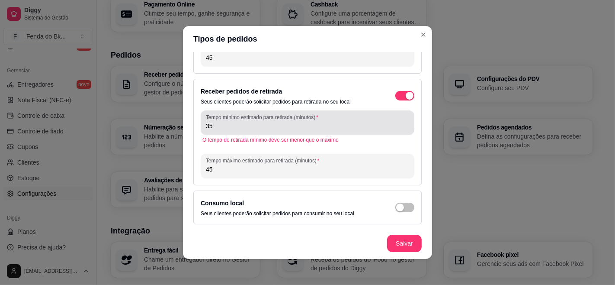
click at [237, 121] on div "35" at bounding box center [307, 122] width 203 height 17
type input "3"
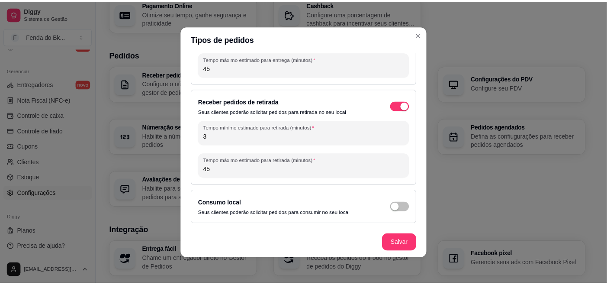
scroll to position [67, 0]
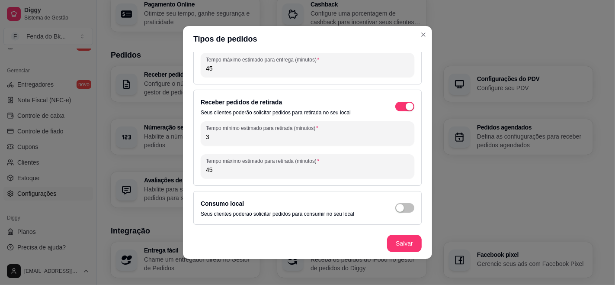
type input "35"
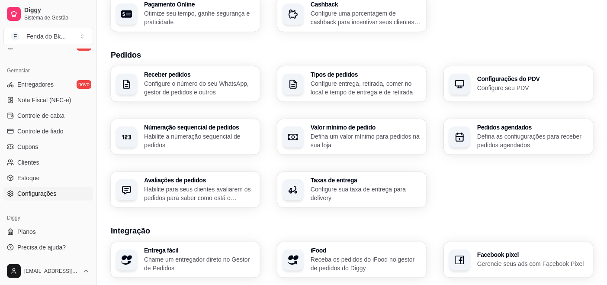
click at [174, 177] on h3 "Avaliações de pedidos" at bounding box center [199, 180] width 111 height 6
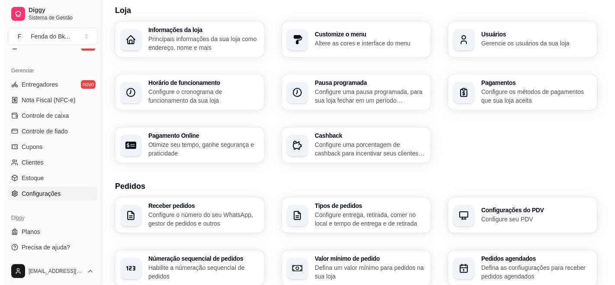
scroll to position [0, 0]
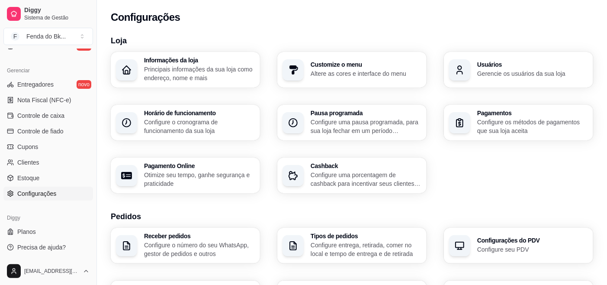
click at [354, 70] on p "Altere as cores e interface do menu" at bounding box center [366, 73] width 111 height 9
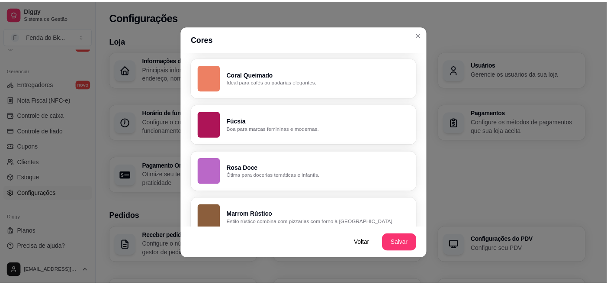
scroll to position [648, 0]
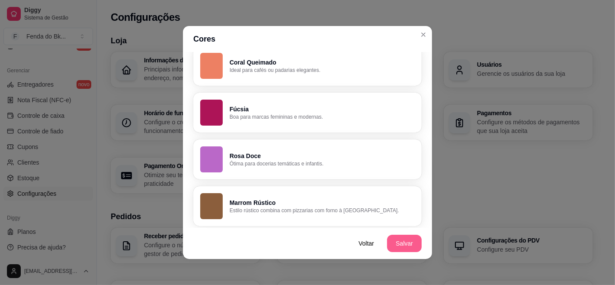
click at [388, 243] on button "Salvar" at bounding box center [404, 243] width 35 height 17
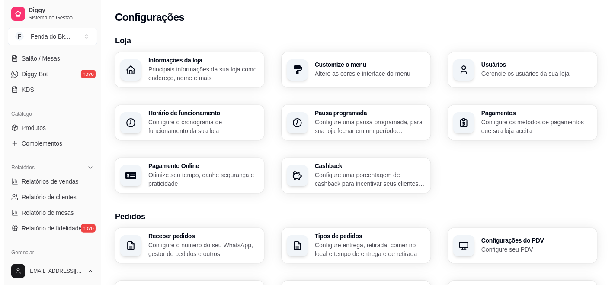
scroll to position [143, 0]
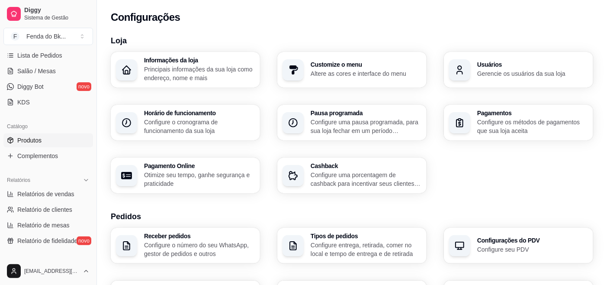
click at [11, 139] on icon at bounding box center [10, 138] width 3 height 1
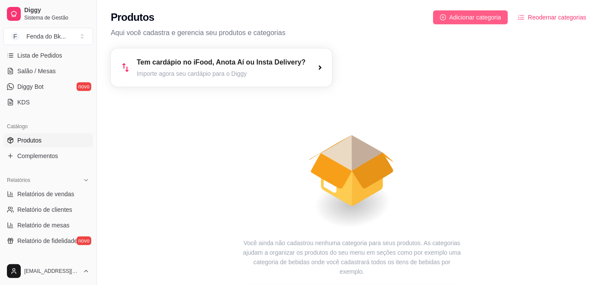
click at [464, 12] on button "Adicionar categoria" at bounding box center [470, 17] width 75 height 14
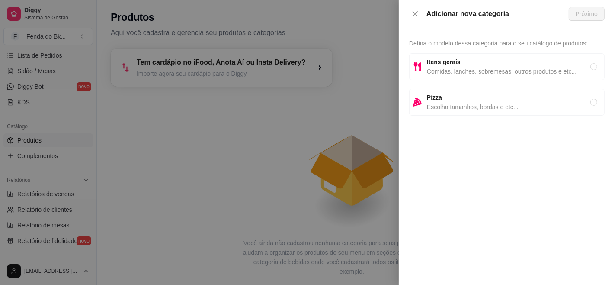
click at [520, 54] on div "Itens gerais Comidas, lanches, sobremesas, outros produtos e etc..." at bounding box center [507, 66] width 196 height 27
radio input "true"
click at [553, 19] on button "Próximo" at bounding box center [587, 14] width 36 height 14
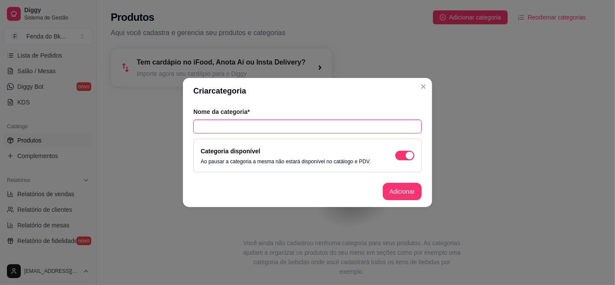
click at [376, 126] on input "text" at bounding box center [307, 126] width 228 height 14
click at [376, 126] on input "Smashburgers" at bounding box center [307, 126] width 228 height 14
type input "Smashburgers"
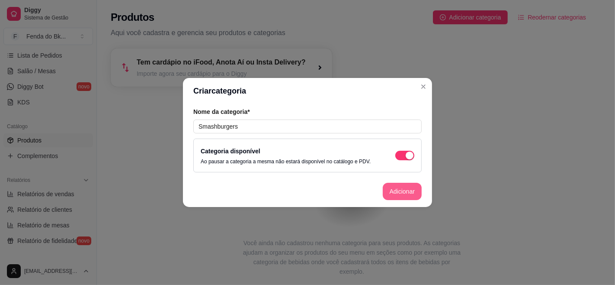
click at [415, 198] on button "Adicionar" at bounding box center [402, 191] width 39 height 17
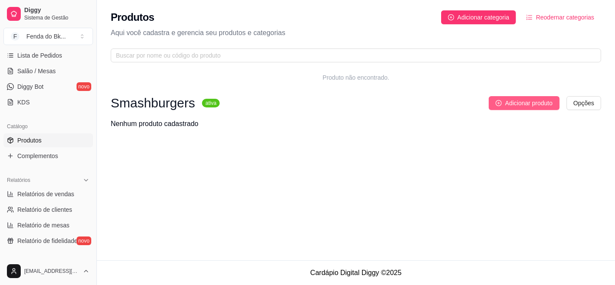
click at [520, 103] on span "Adicionar produto" at bounding box center [529, 103] width 48 height 10
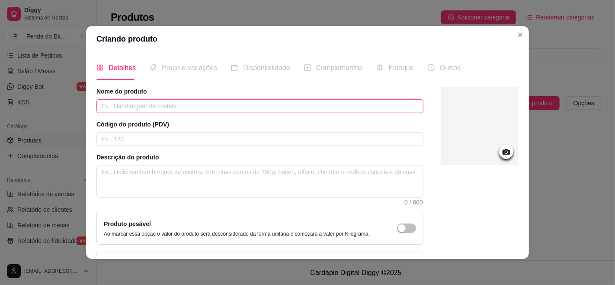
click at [313, 106] on input "text" at bounding box center [259, 106] width 327 height 14
type input "Big Z (O Mais pedido na City"
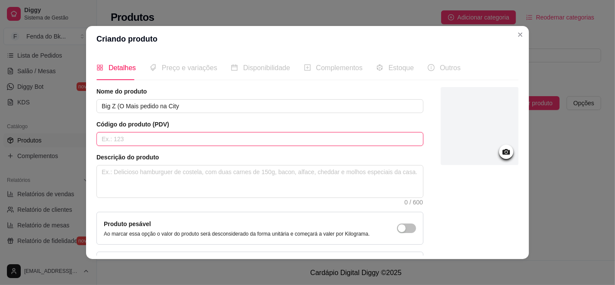
click at [273, 142] on input "text" at bounding box center [259, 139] width 327 height 14
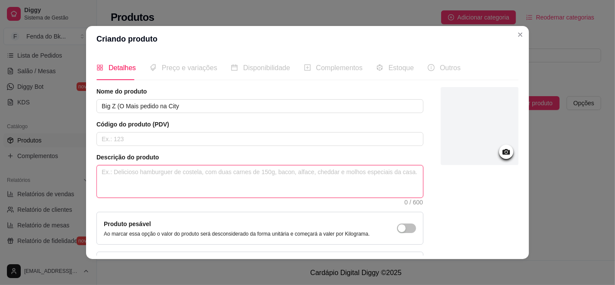
click at [252, 170] on textarea at bounding box center [260, 181] width 326 height 32
type textarea "D"
type textarea "De"
type textarea "Del"
type textarea "Deli"
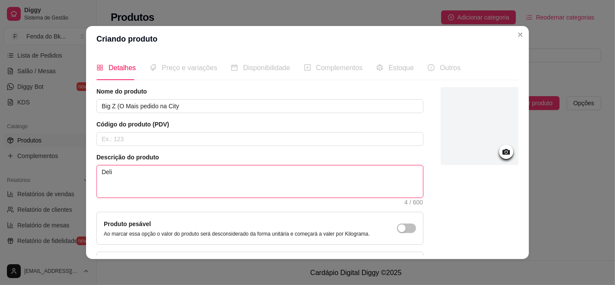
type textarea "Deliv"
type textarea "Deli"
type textarea "Delic"
type textarea "Delici"
type textarea "Delicio"
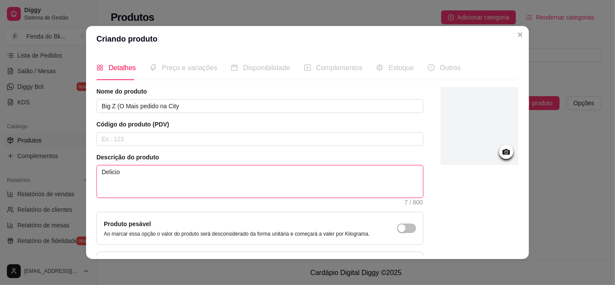
type textarea "Delicios"
type textarea "Delicioso"
type textarea "Delicioso d"
type textarea "Delicioso du"
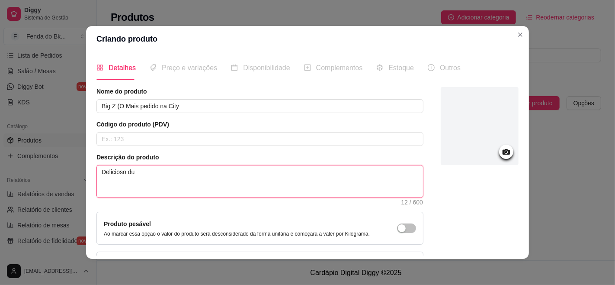
type textarea "Delicioso dup"
type textarea "Delicioso dupl"
type textarea "Delicioso duplo"
type textarea "Delicioso duplo s"
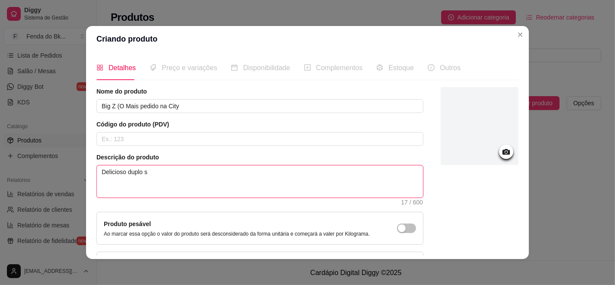
type textarea "Delicioso duplo sm"
type textarea "Delicioso duplo sma"
type textarea "Delicioso duplo smas"
type textarea "Delicioso duplo smash"
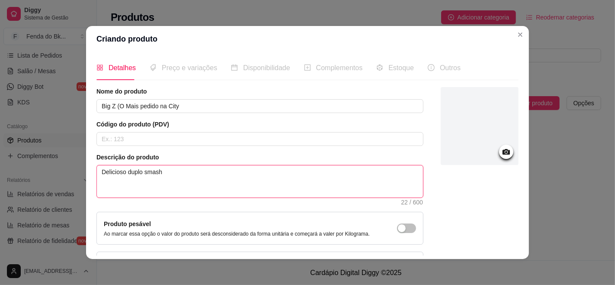
type textarea "Delicioso duplo smash b"
type textarea "Delicioso duplo smash bu"
type textarea "Delicioso duplo smash bur"
type textarea "Delicioso duplo smash burg"
type textarea "Delicioso duplo smash burge"
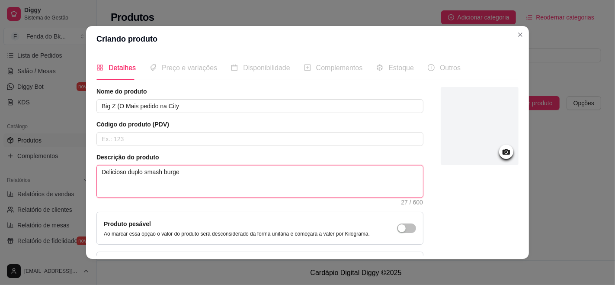
type textarea "Delicioso duplo smash burger"
type textarea "Delicioso duplo smash burger 1"
type textarea "Delicioso duplo smash burger 10"
type textarea "Delicioso duplo smash burger 100"
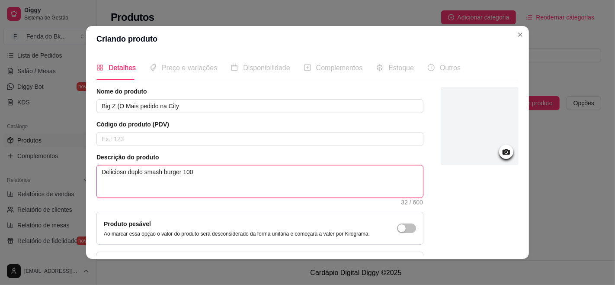
type textarea "Delicioso duplo smash burger 100"
type textarea "Delicioso duplo smash burger 100 g"
type textarea "Delicioso duplo smash burger 100 gr"
type textarea "Delicioso duplo smash burger 100 gr,"
type textarea "Delicioso duplo smash burger 100 gr,m"
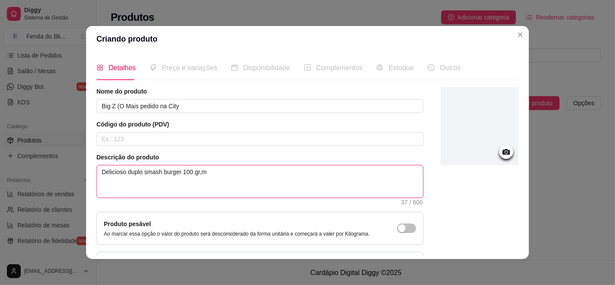
type textarea "Delicioso duplo smash burger 100 gr,mu"
type textarea "Delicioso duplo smash burger 100 gr,mus"
type textarea "Delicioso duplo smash burger 100 gr,muss"
type textarea "Delicioso duplo smash burger 100 gr,mussa"
type textarea "Delicioso duplo smash burger 100 gr,mussar"
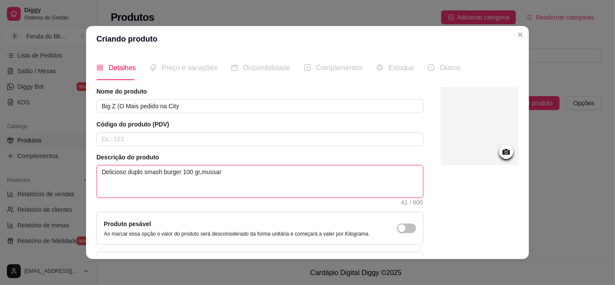
type textarea "Delicioso duplo smash burger 100 gr,mussare"
type textarea "Delicioso duplo smash burger 100 gr,mussarel"
type textarea "Delicioso duplo smash burger 100 gr,mussarela"
type textarea "Delicioso duplo smash burger 100 gr,mussarela,"
type textarea "Delicioso duplo smash burger 100 gr,[PERSON_NAME],c"
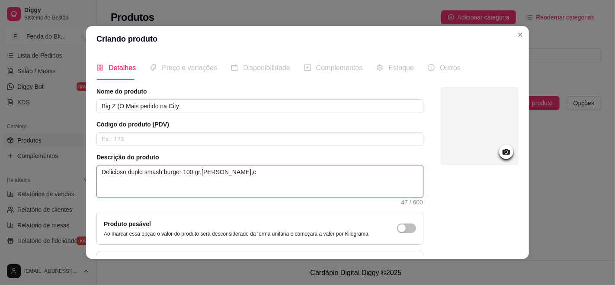
type textarea "Delicioso duplo smash burger 100 gr,mussarela,ce"
type textarea "Delicioso duplo smash burger 100 gr,[PERSON_NAME],c"
type textarea "Delicioso duplo smash burger 100 gr,mussarela,ce"
type textarea "Delicioso duplo smash burger 100 gr,mussarela,ceb"
type textarea "Delicioso duplo smash burger 100 gr,mussarela,cebo"
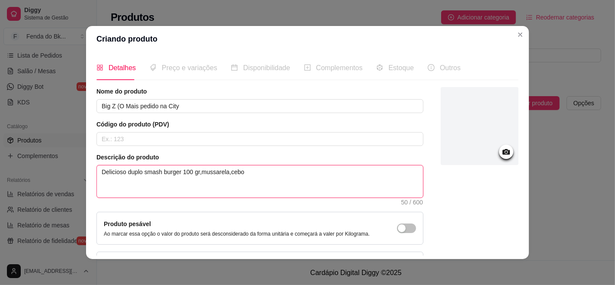
type textarea "Delicioso duplo smash burger 100 gr,mussarela,cebol"
type textarea "Delicioso duplo smash burger 100 gr,mussarela,cebola"
type textarea "Delicioso duplo smash burger 100 gr,mussarela,cebola r"
type textarea "Delicioso duplo smash burger 100 gr,mussarela,cebola ro"
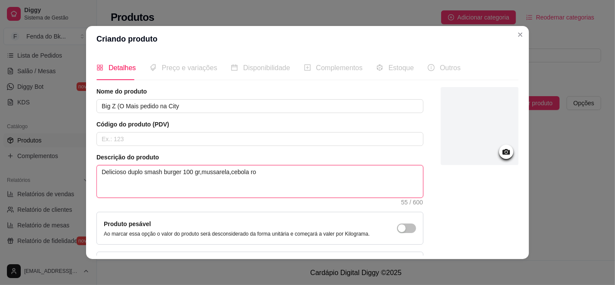
type textarea "Delicioso duplo smash burger 100 gr,mussarela,cebola rox"
type textarea "Delicioso duplo smash burger 100 gr,mussarela,cebola roxa"
type textarea "Delicioso duplo smash burger 100 gr,mussarela,cebola roxa,"
type textarea "Delicioso duplo smash burger 100 gr,mussarela,cebola roxa,t"
type textarea "Delicioso duplo smash burger 100 gr,mussarela,cebola roxa,to"
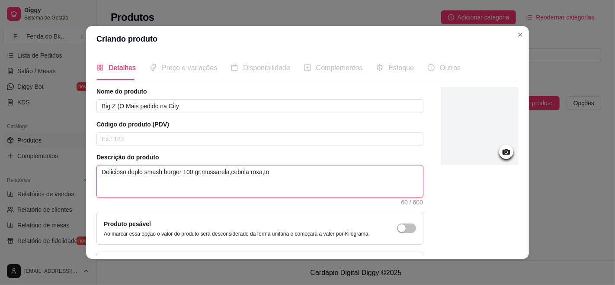
type textarea "Delicioso duplo smash burger 100 gr,mussarela,cebola roxa,tom"
type textarea "Delicioso duplo smash burger 100 gr,mussarela,cebola roxa,toma"
type textarea "Delicioso duplo smash burger 100 gr,mussarela,cebola roxa,tomat"
type textarea "Delicioso duplo smash burger 100 gr,mussarela,cebola roxa,tomate"
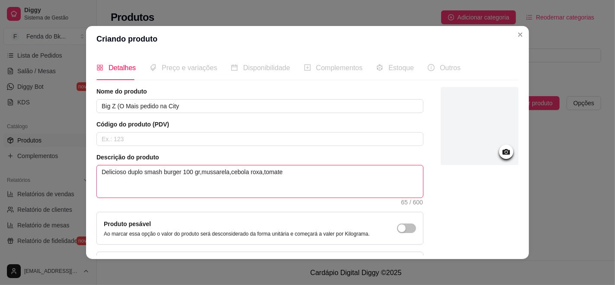
type textarea "Delicioso duplo smash burger 100 gr,mussarela,cebola roxa,tomate ,"
type textarea "Delicioso duplo smash burger 100 gr,mussarela,cebola roxa,tomate ,a"
type textarea "Delicioso duplo smash burger 100 gr,mussarela,cebola roxa,tomate ,al"
type textarea "Delicioso duplo smash burger 100 gr,mussarela,cebola roxa,tomate ,alf"
click at [162, 171] on textarea "Delicioso duplo smash burger 100 gr,mussarela,queijo cheddar,cebola caramelizad…" at bounding box center [260, 181] width 326 height 32
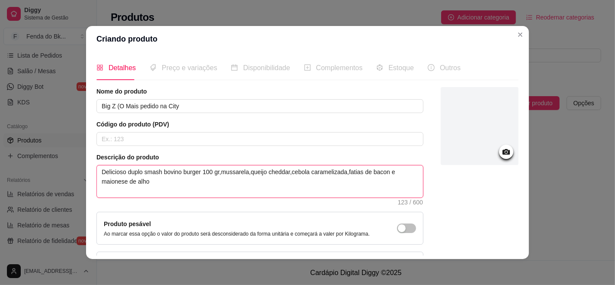
click at [206, 171] on textarea "Delicioso duplo smash bovino burger 100 gr,mussarela,queijo cheddar,cebola cara…" at bounding box center [260, 181] width 326 height 32
click at [158, 184] on textarea "Delicioso duplo smash bovino 100 gr,mussarela,queijo cheddar,cebola caramelizad…" at bounding box center [260, 181] width 326 height 32
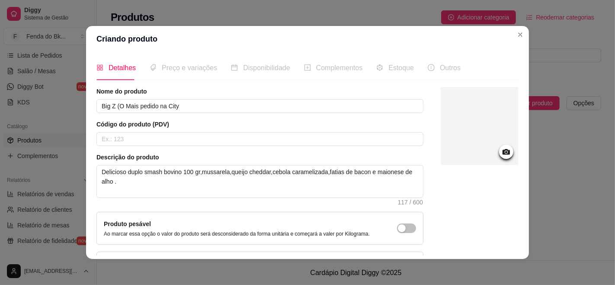
click at [474, 118] on div at bounding box center [480, 126] width 78 height 78
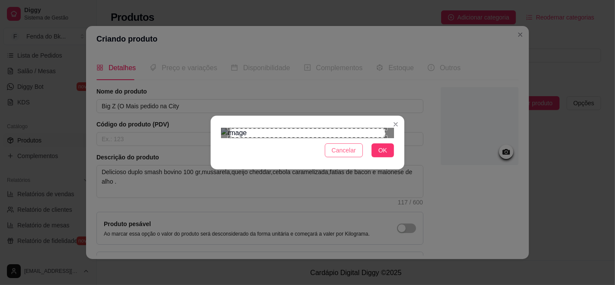
click at [357, 157] on button "Cancelar" at bounding box center [344, 150] width 38 height 14
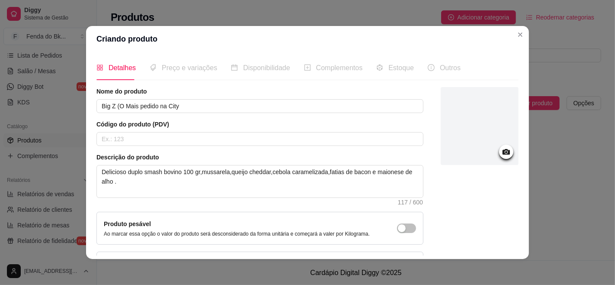
click at [453, 124] on div at bounding box center [480, 126] width 78 height 78
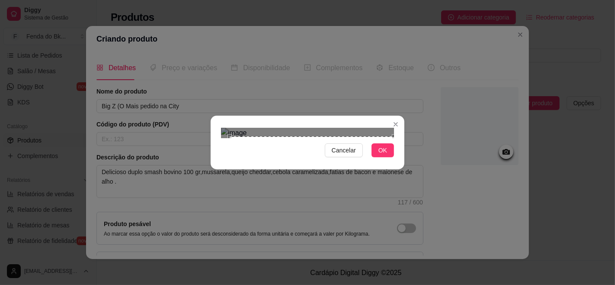
click at [414, 224] on div "Cancelar OK" at bounding box center [307, 142] width 615 height 285
click at [215, 124] on div "Cancelar OK" at bounding box center [308, 142] width 194 height 36
click at [197, 42] on div "Cancelar OK" at bounding box center [307, 142] width 615 height 285
click at [328, 128] on img at bounding box center [307, 133] width 173 height 10
click at [413, 249] on div "Cancelar OK" at bounding box center [307, 142] width 615 height 285
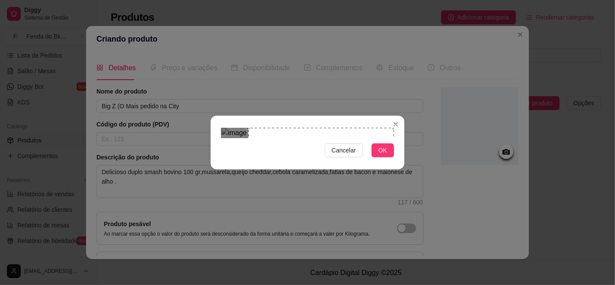
click at [215, 124] on div "Cancelar OK" at bounding box center [308, 142] width 194 height 36
click at [286, 128] on img at bounding box center [307, 133] width 173 height 10
click at [335, 155] on span "Cancelar" at bounding box center [344, 150] width 24 height 10
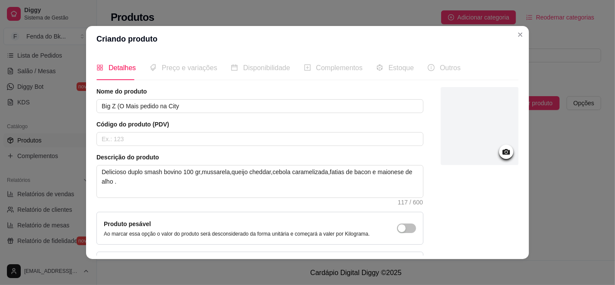
click at [482, 128] on div at bounding box center [480, 126] width 78 height 78
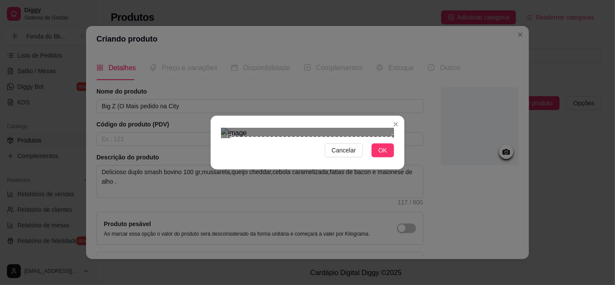
click at [405, 228] on div "Cancelar OK" at bounding box center [307, 142] width 615 height 285
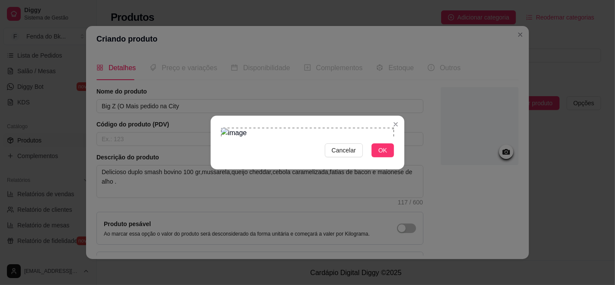
click at [212, 116] on section "Cancelar OK" at bounding box center [308, 143] width 194 height 54
drag, startPoint x: 355, startPoint y: 249, endPoint x: 390, endPoint y: 231, distance: 39.9
click at [390, 157] on button "OK" at bounding box center [383, 150] width 23 height 14
click at [398, 231] on div "button" at bounding box center [402, 228] width 8 height 8
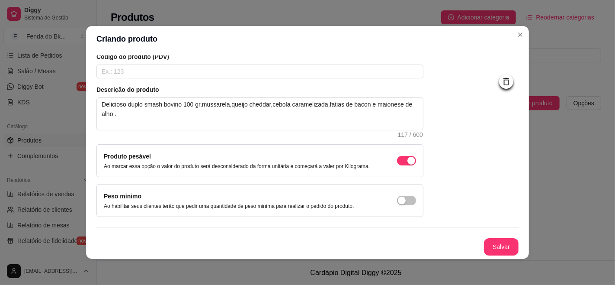
scroll to position [81, 0]
click at [485, 245] on button "Salvar" at bounding box center [502, 246] width 34 height 17
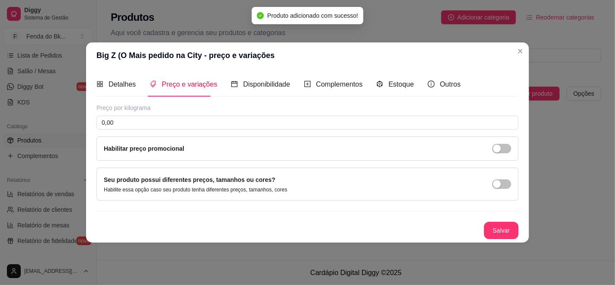
scroll to position [0, 0]
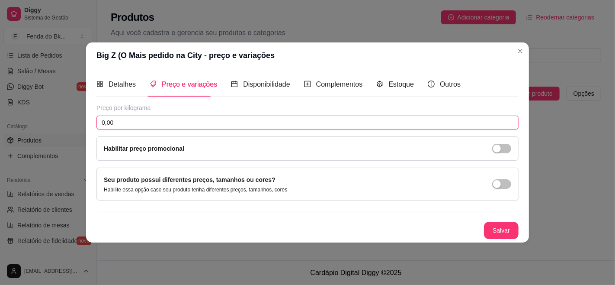
click at [193, 124] on input "0,00" at bounding box center [307, 123] width 422 height 14
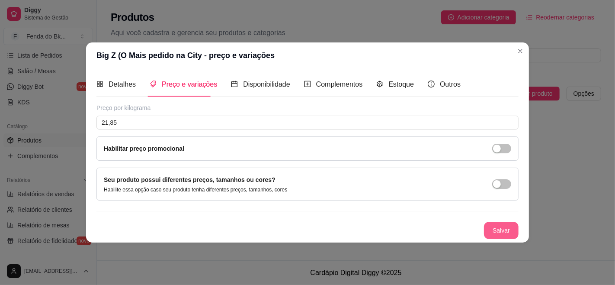
click at [504, 224] on button "Salvar" at bounding box center [501, 230] width 35 height 17
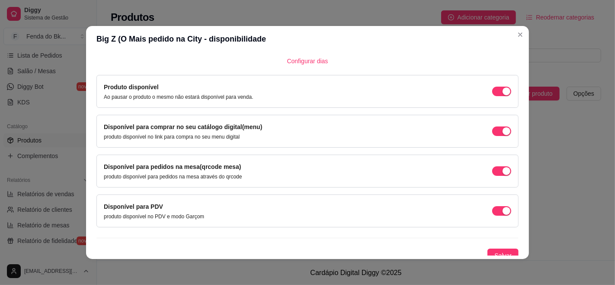
scroll to position [71, 0]
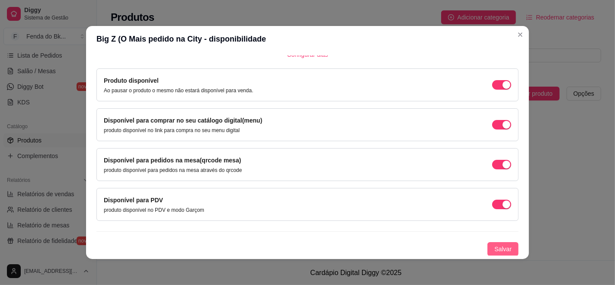
click at [495, 245] on span "Salvar" at bounding box center [503, 249] width 17 height 10
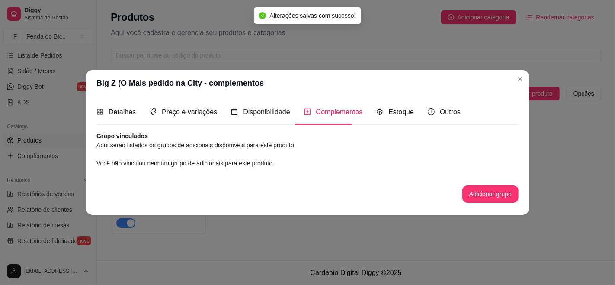
scroll to position [0, 0]
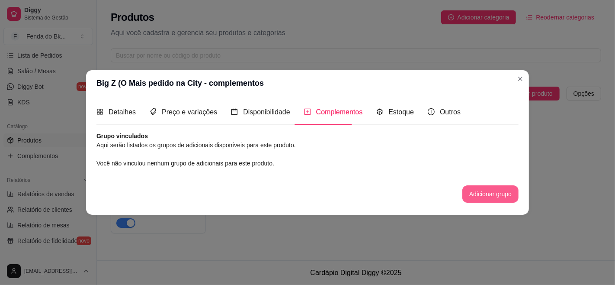
click at [499, 199] on button "Adicionar grupo" at bounding box center [491, 193] width 56 height 17
click at [393, 109] on span "Estoque" at bounding box center [402, 111] width 26 height 7
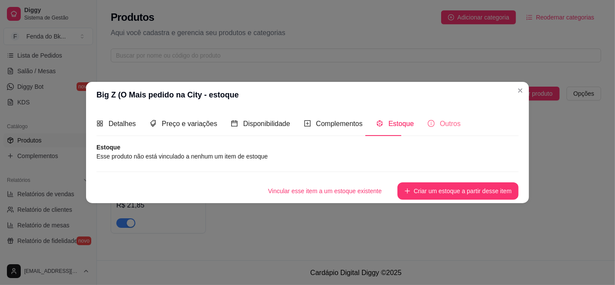
click at [433, 115] on div "Outros" at bounding box center [444, 123] width 33 height 25
